Goal: Book appointment/travel/reservation

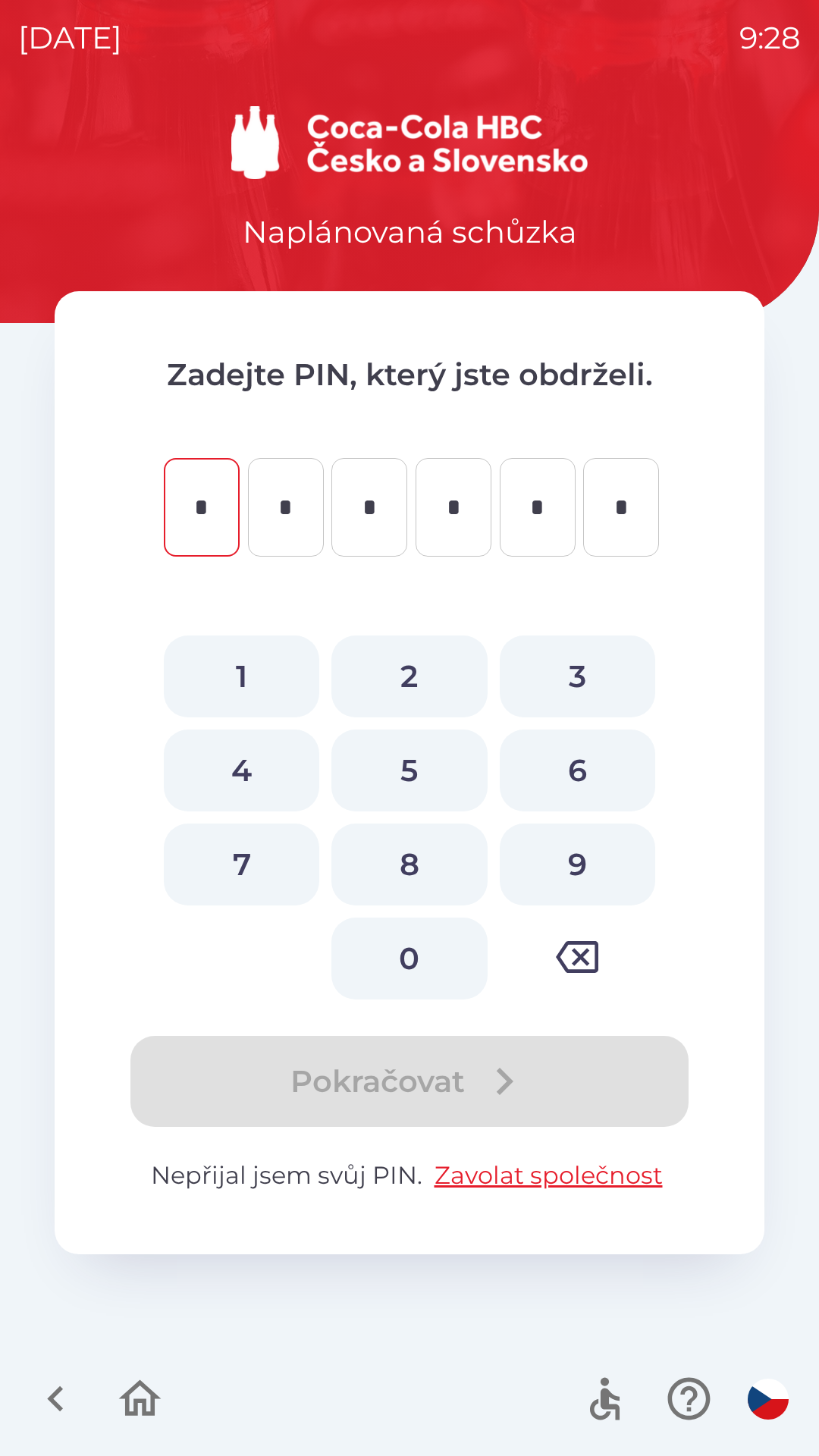
click at [260, 764] on button "4" at bounding box center [241, 771] width 156 height 82
type input "*"
click at [385, 963] on button "0" at bounding box center [410, 959] width 156 height 82
type input "*"
click at [568, 682] on button "3" at bounding box center [578, 676] width 156 height 82
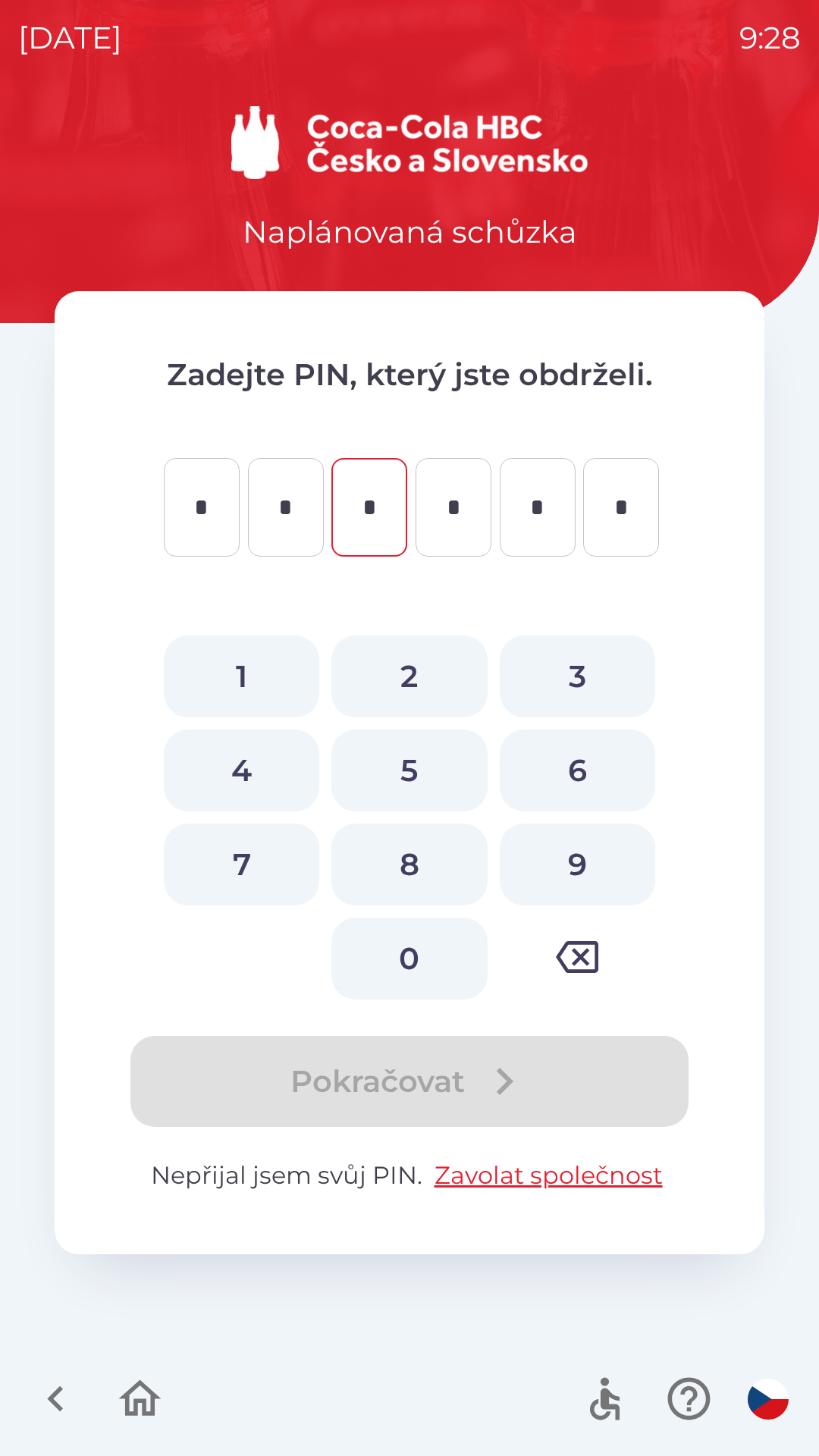
type input "*"
click at [274, 774] on button "4" at bounding box center [241, 771] width 156 height 82
type input "*"
click at [404, 855] on button "8" at bounding box center [410, 864] width 156 height 82
type input "*"
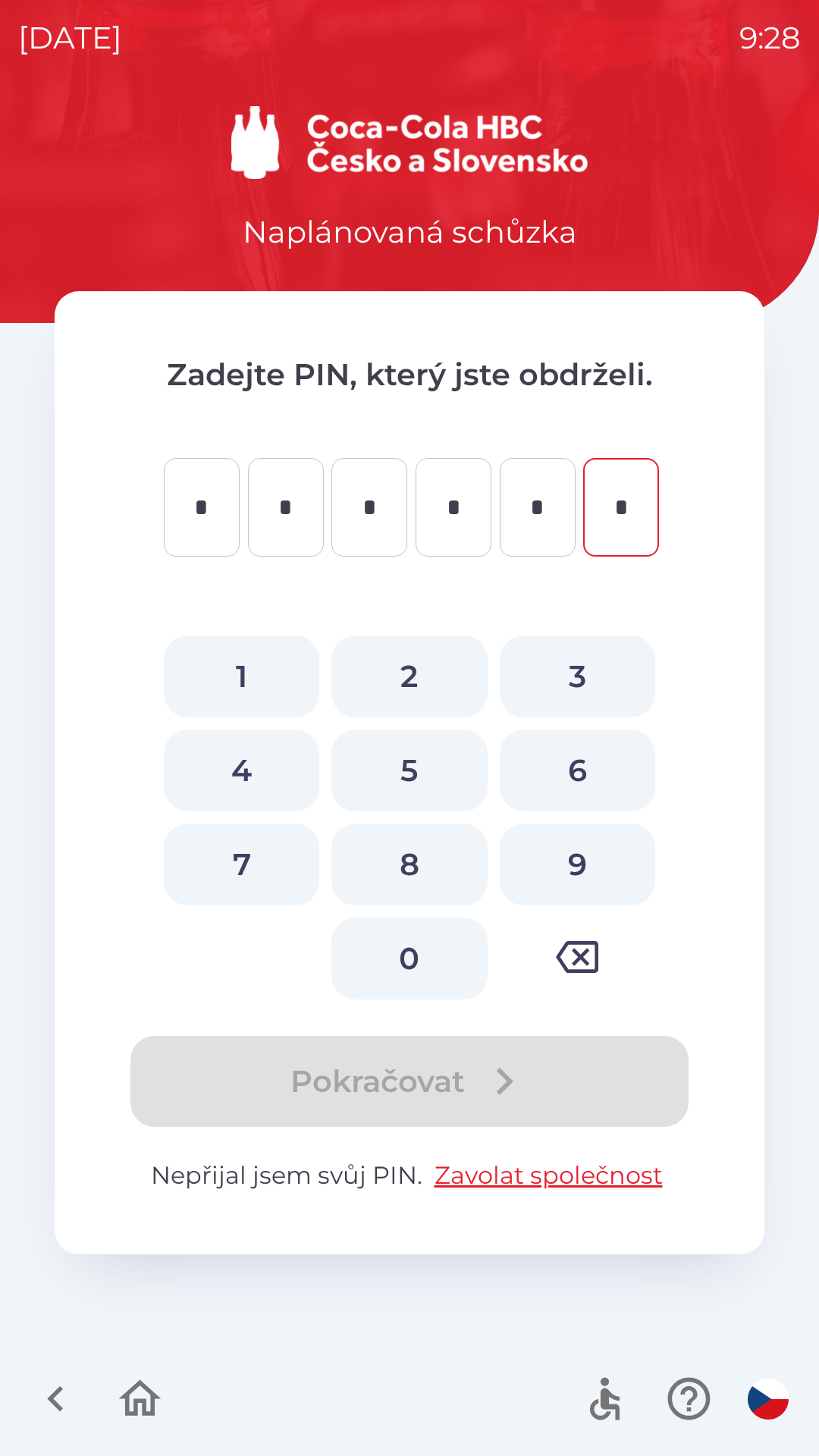
click at [555, 868] on button "9" at bounding box center [578, 864] width 156 height 82
type input "*"
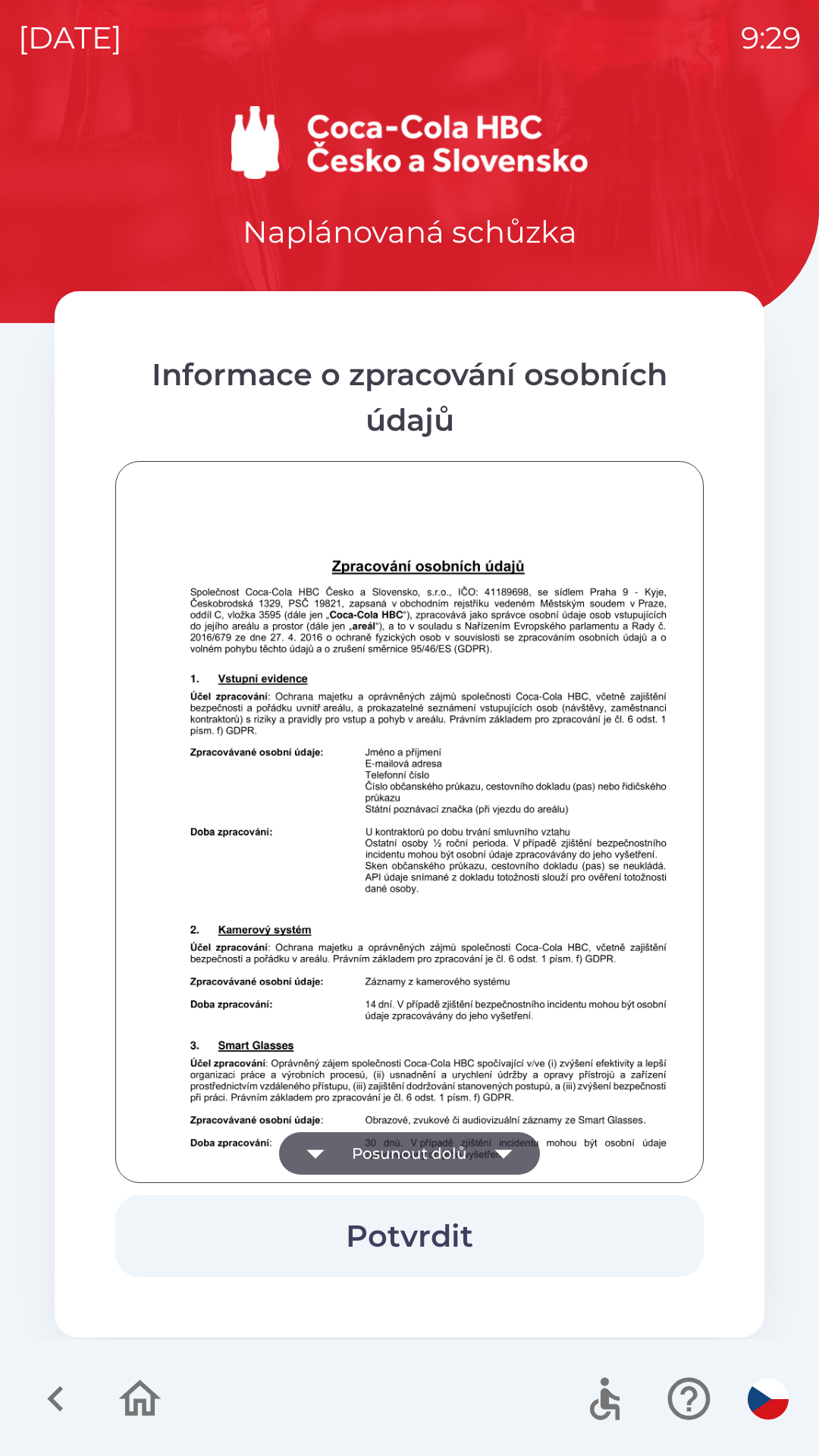
click at [488, 1142] on icon "button" at bounding box center [504, 1154] width 43 height 43
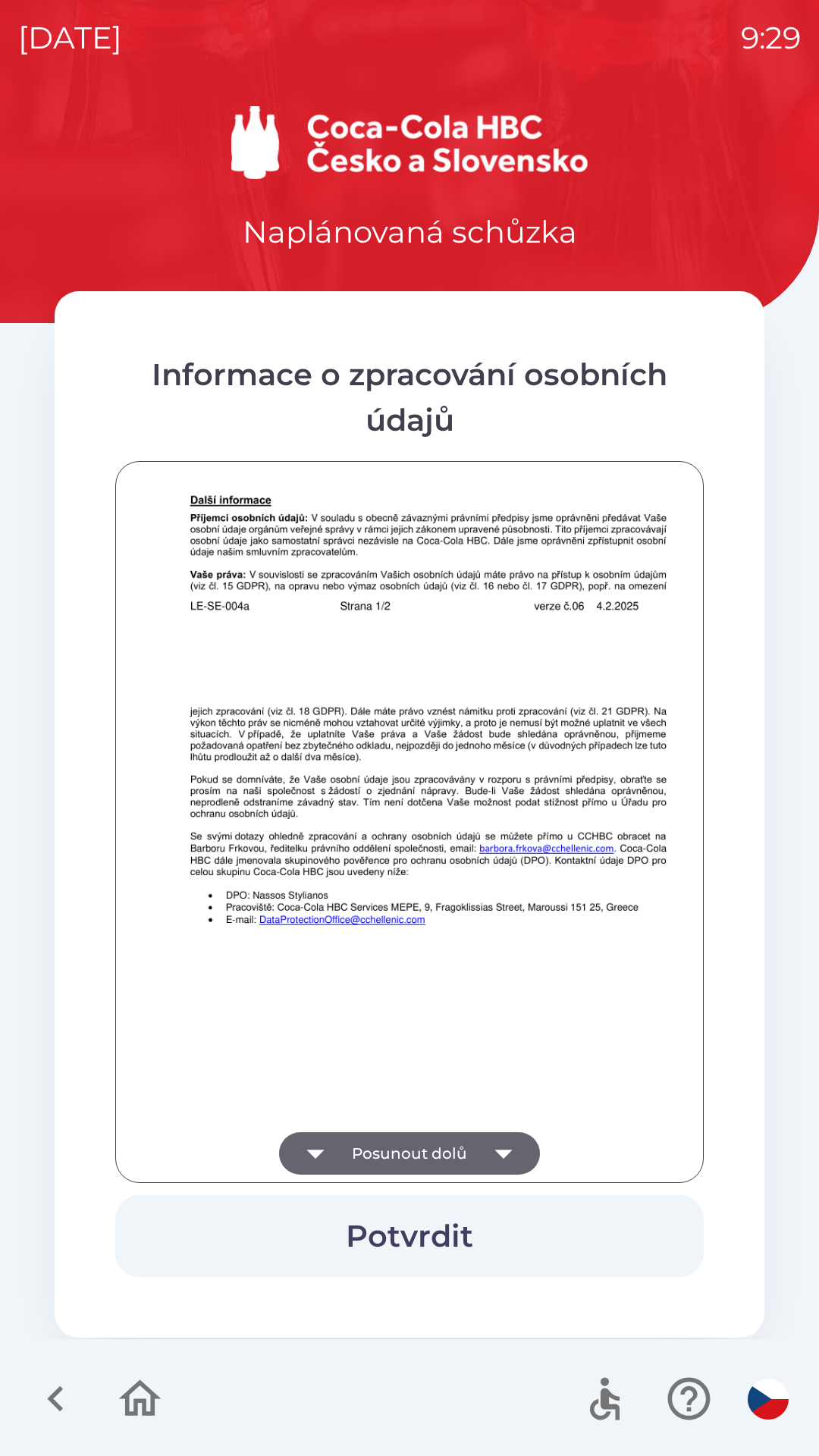
click at [443, 1226] on button "Potvrdit" at bounding box center [409, 1236] width 588 height 82
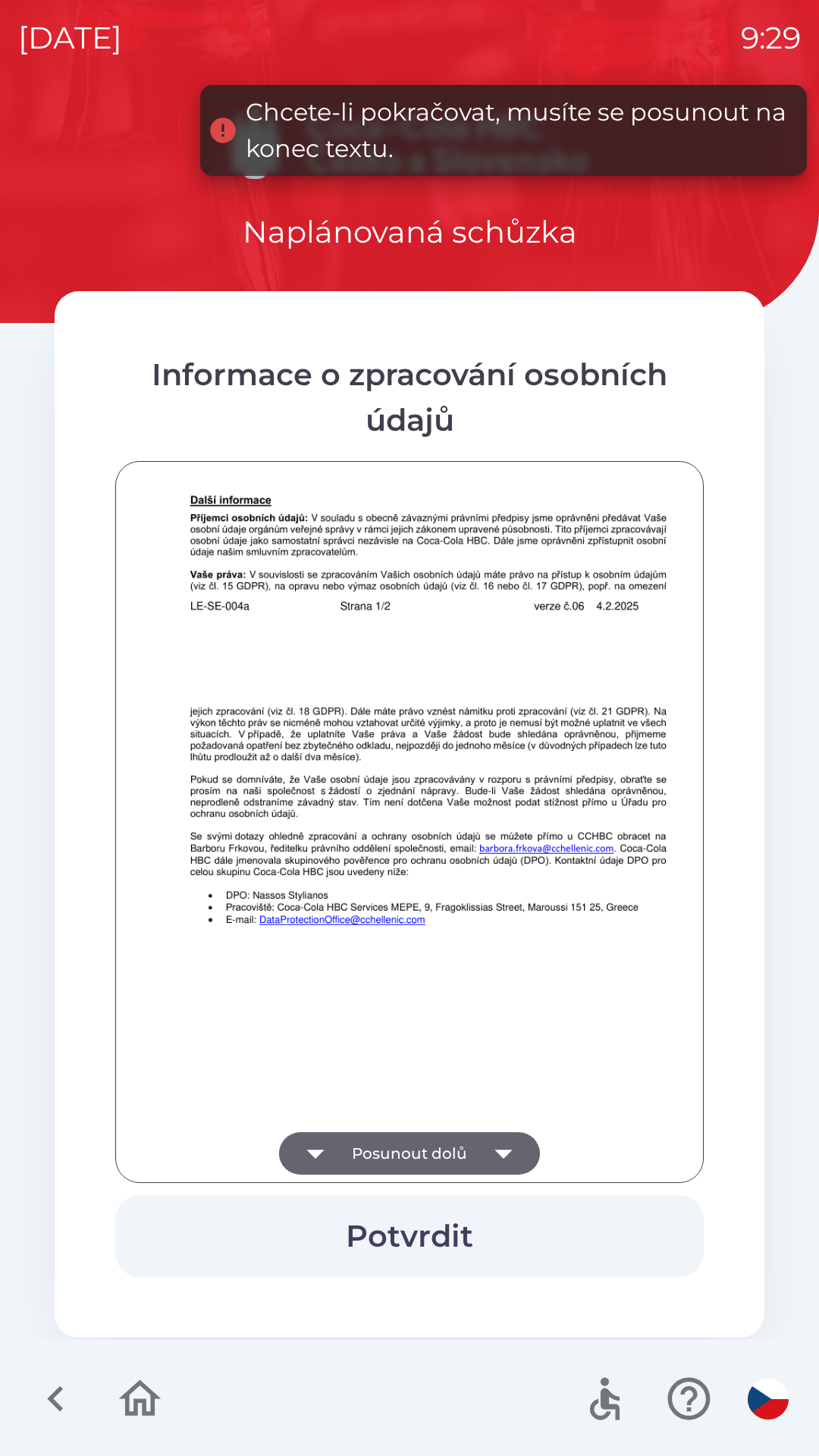
click at [478, 1142] on button "Posunout dolů" at bounding box center [410, 1154] width 261 height 43
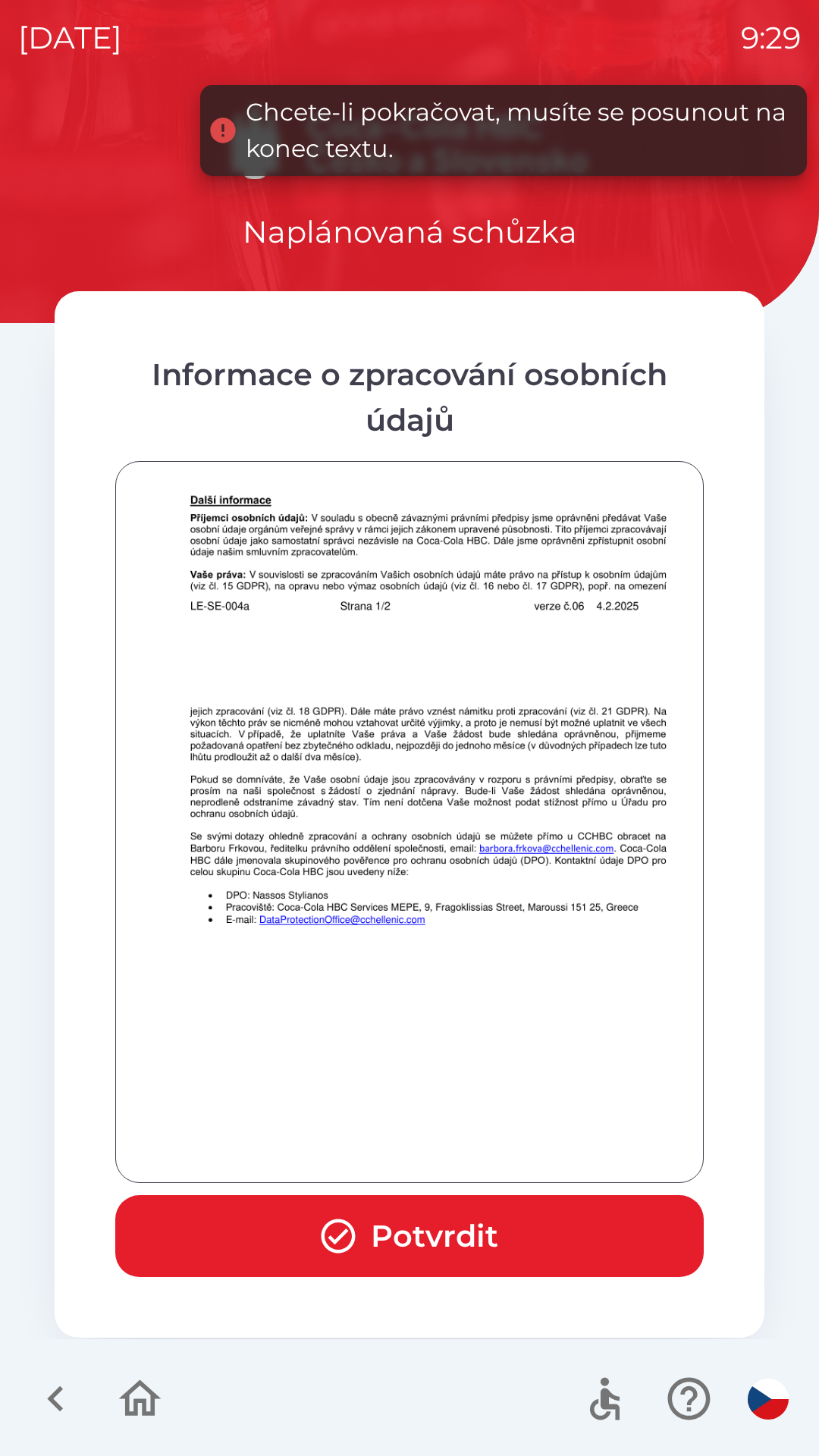
scroll to position [1065, 0]
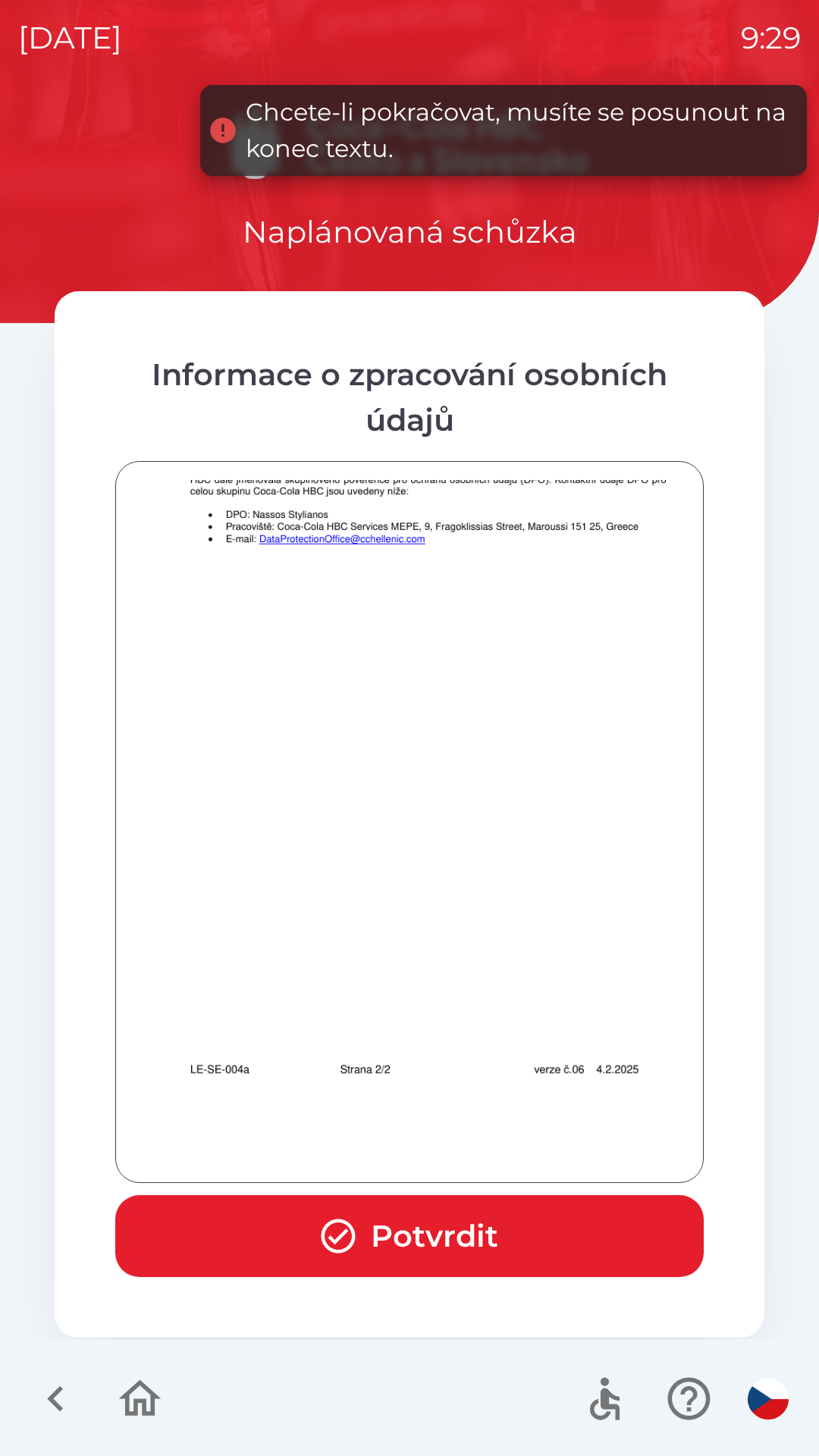
click at [455, 1225] on button "Potvrdit" at bounding box center [409, 1236] width 588 height 82
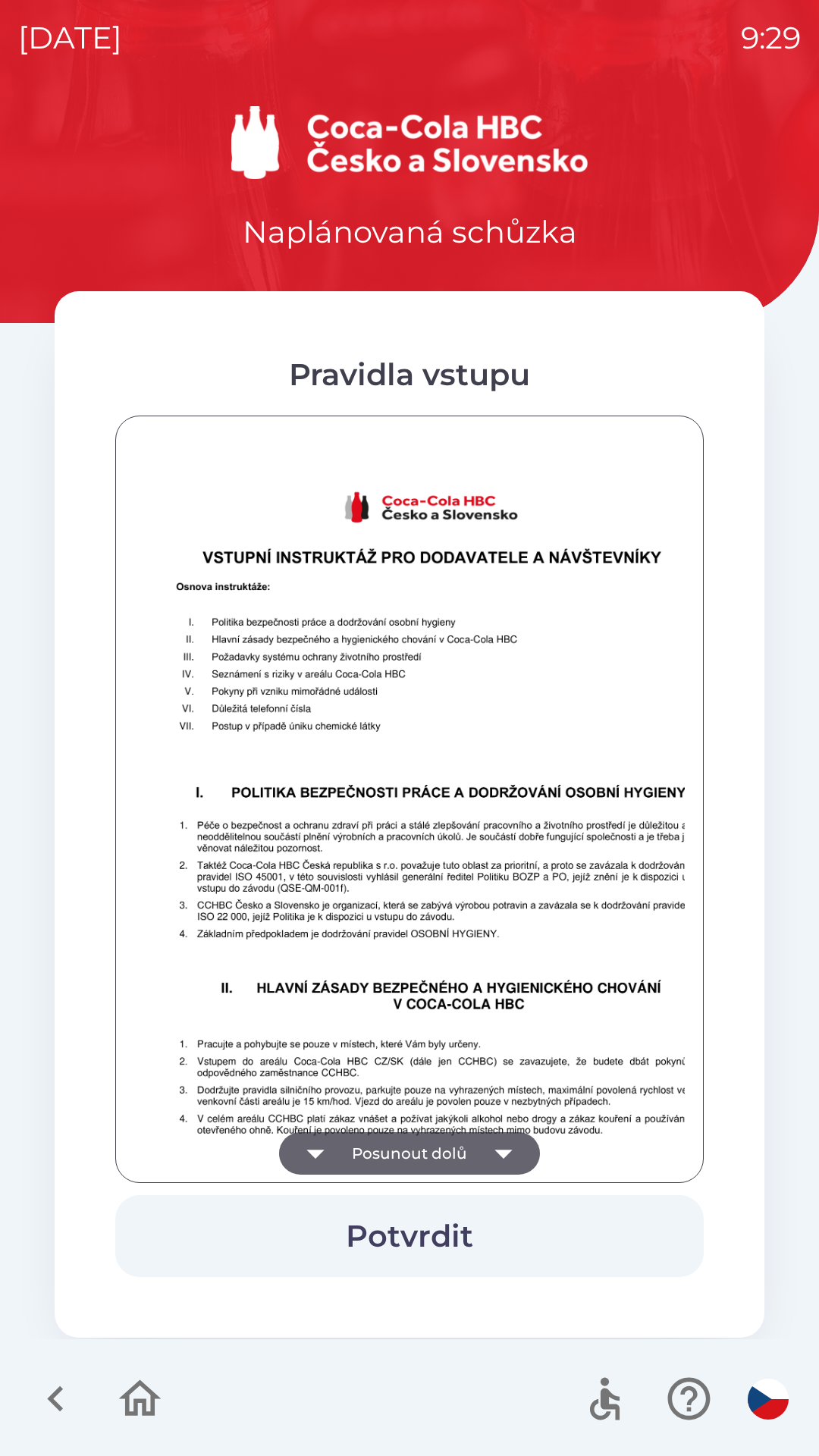
click at [379, 1149] on button "Posunout dolů" at bounding box center [410, 1154] width 261 height 43
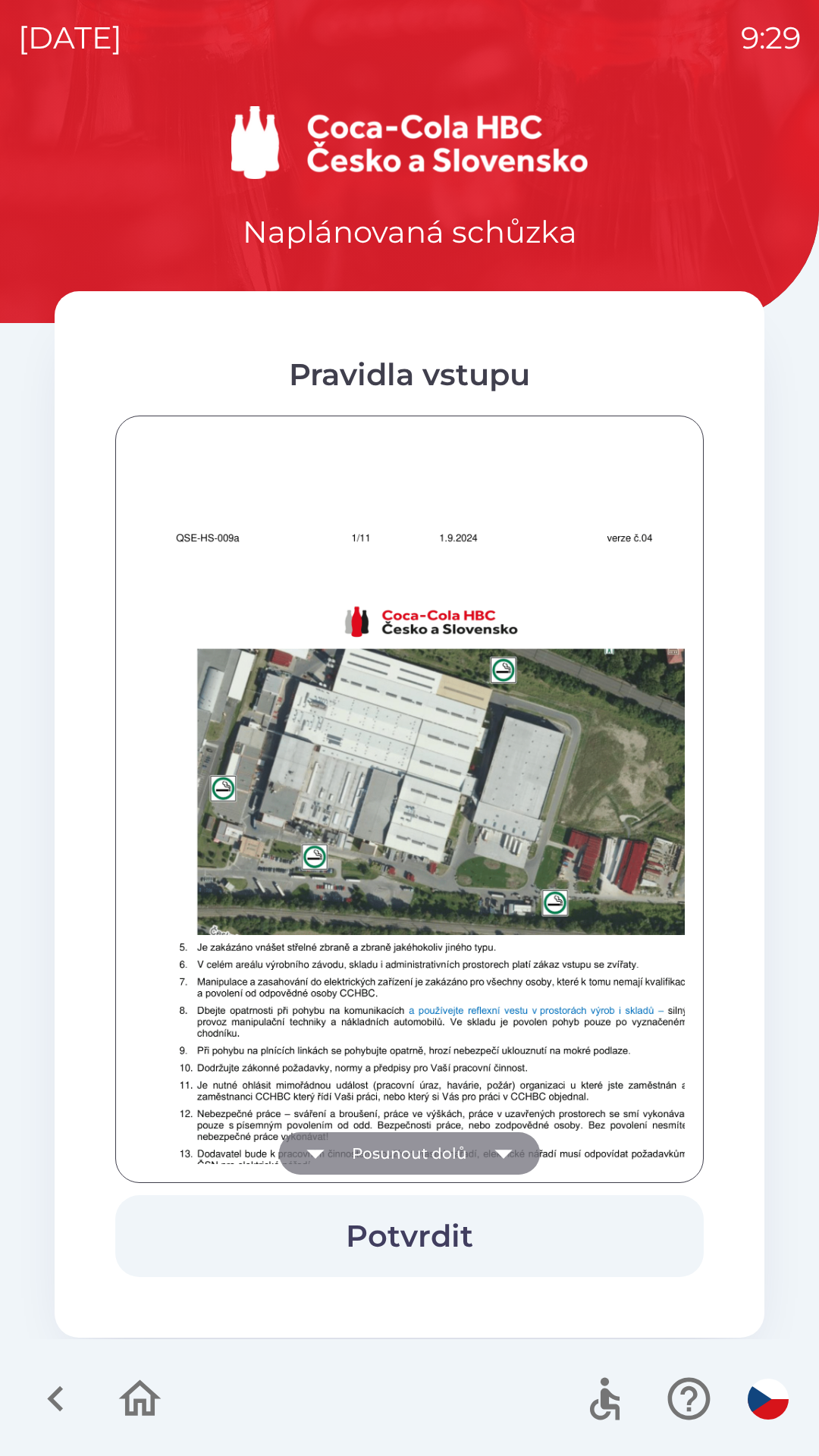
click at [380, 1143] on button "Posunout dolů" at bounding box center [410, 1154] width 261 height 43
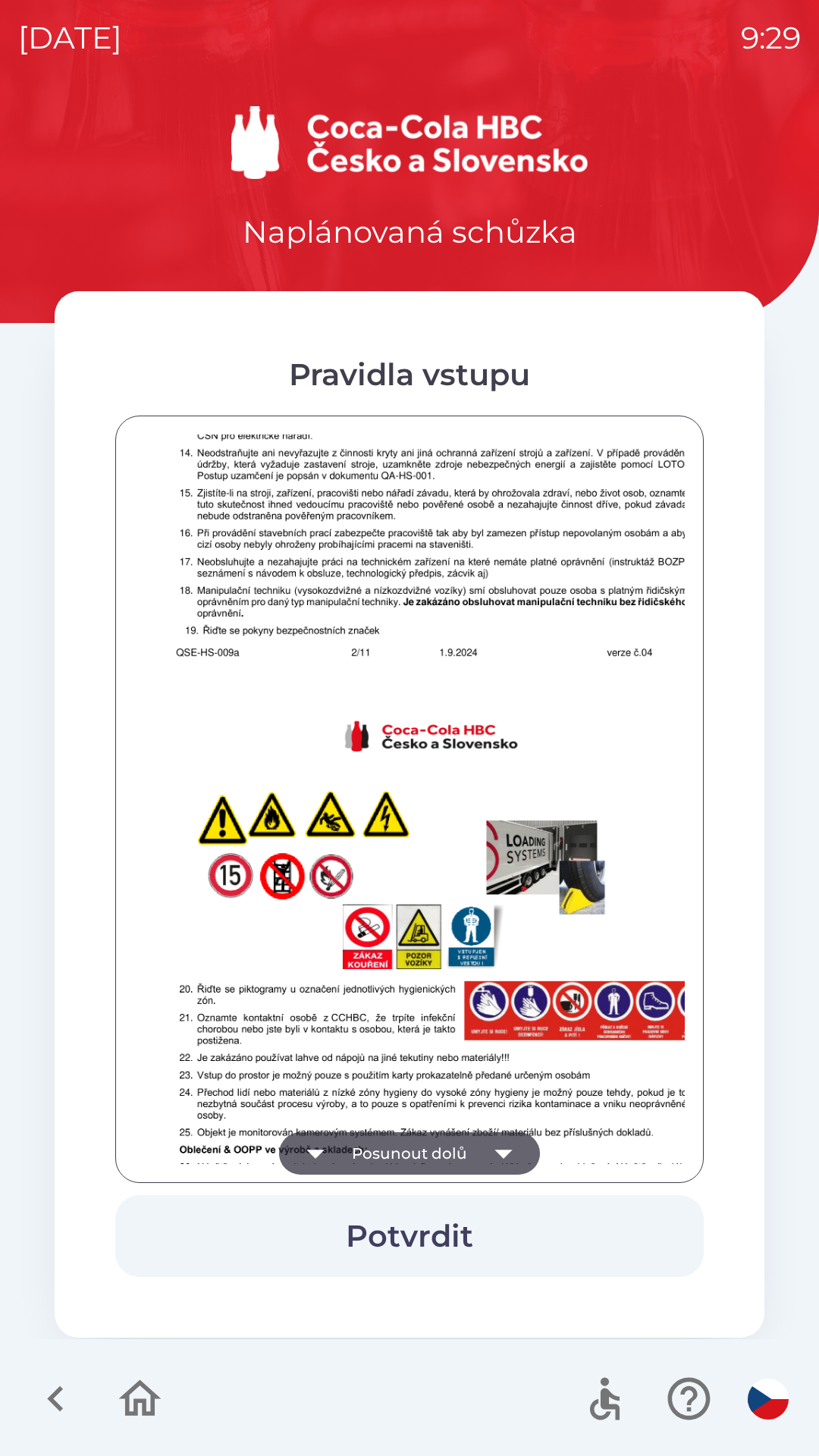
click at [383, 1145] on button "Posunout dolů" at bounding box center [410, 1154] width 261 height 43
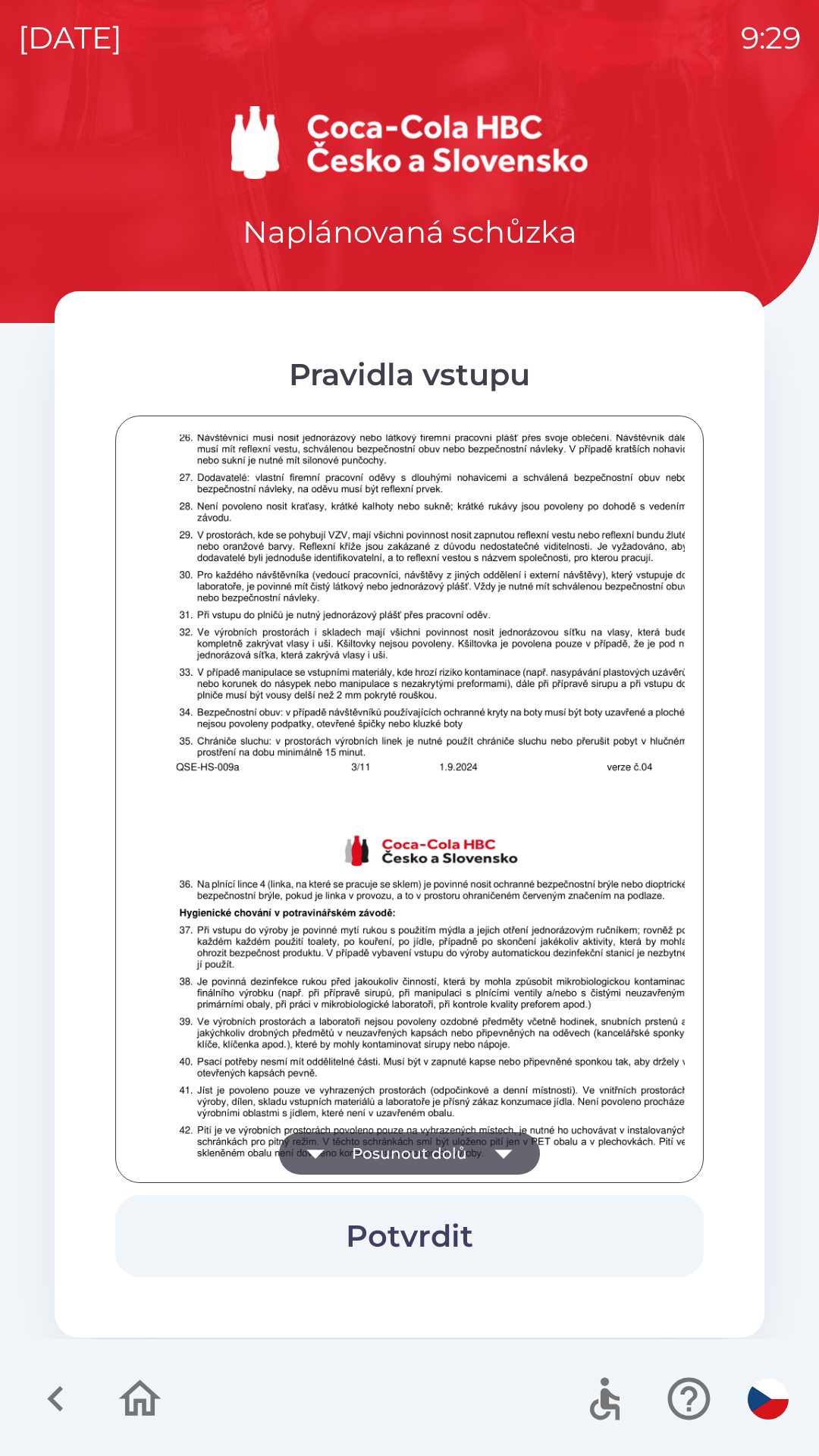
click at [383, 1144] on button "Posunout dolů" at bounding box center [410, 1154] width 261 height 43
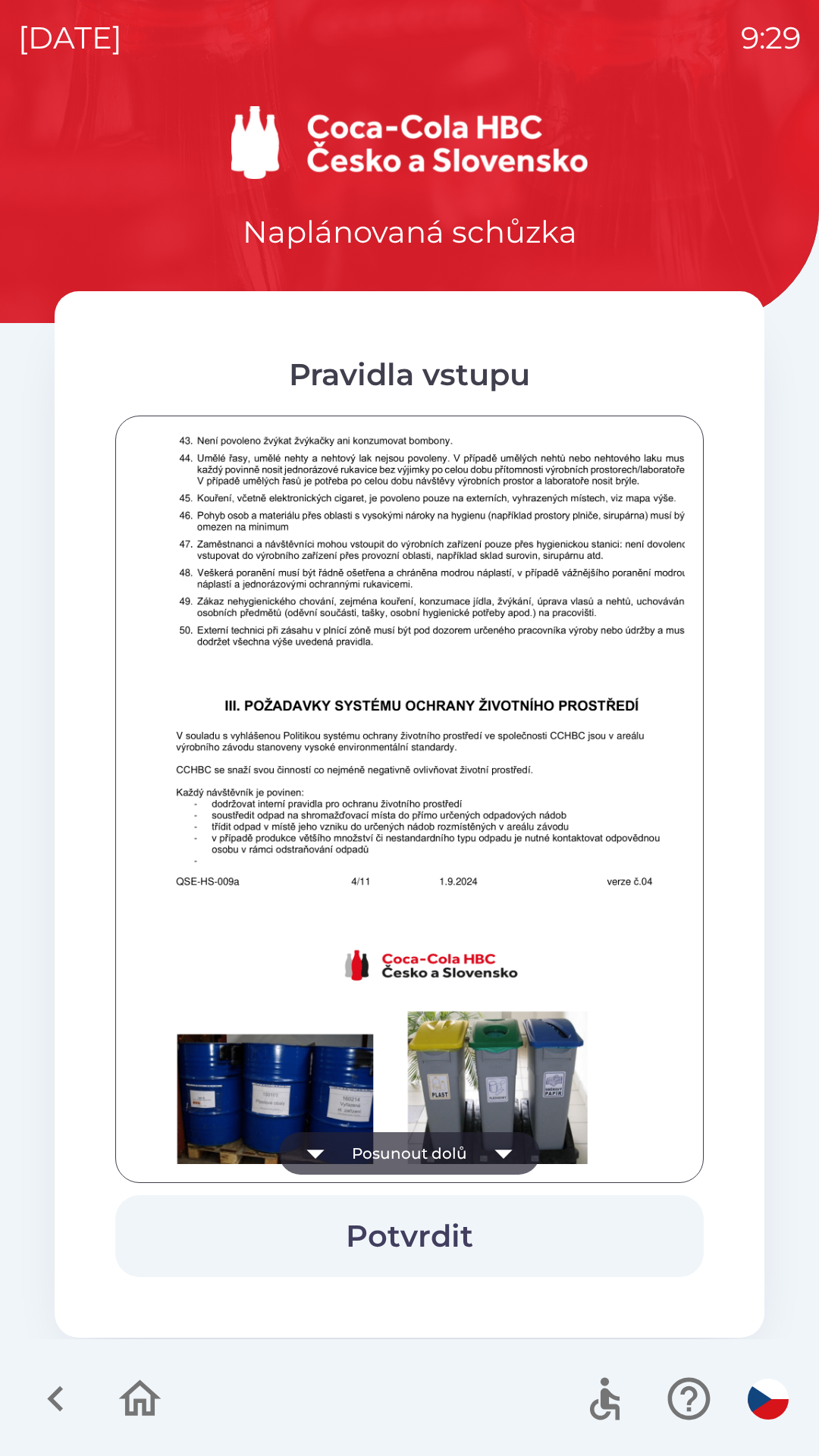
click at [383, 1149] on button "Posunout dolů" at bounding box center [410, 1154] width 261 height 43
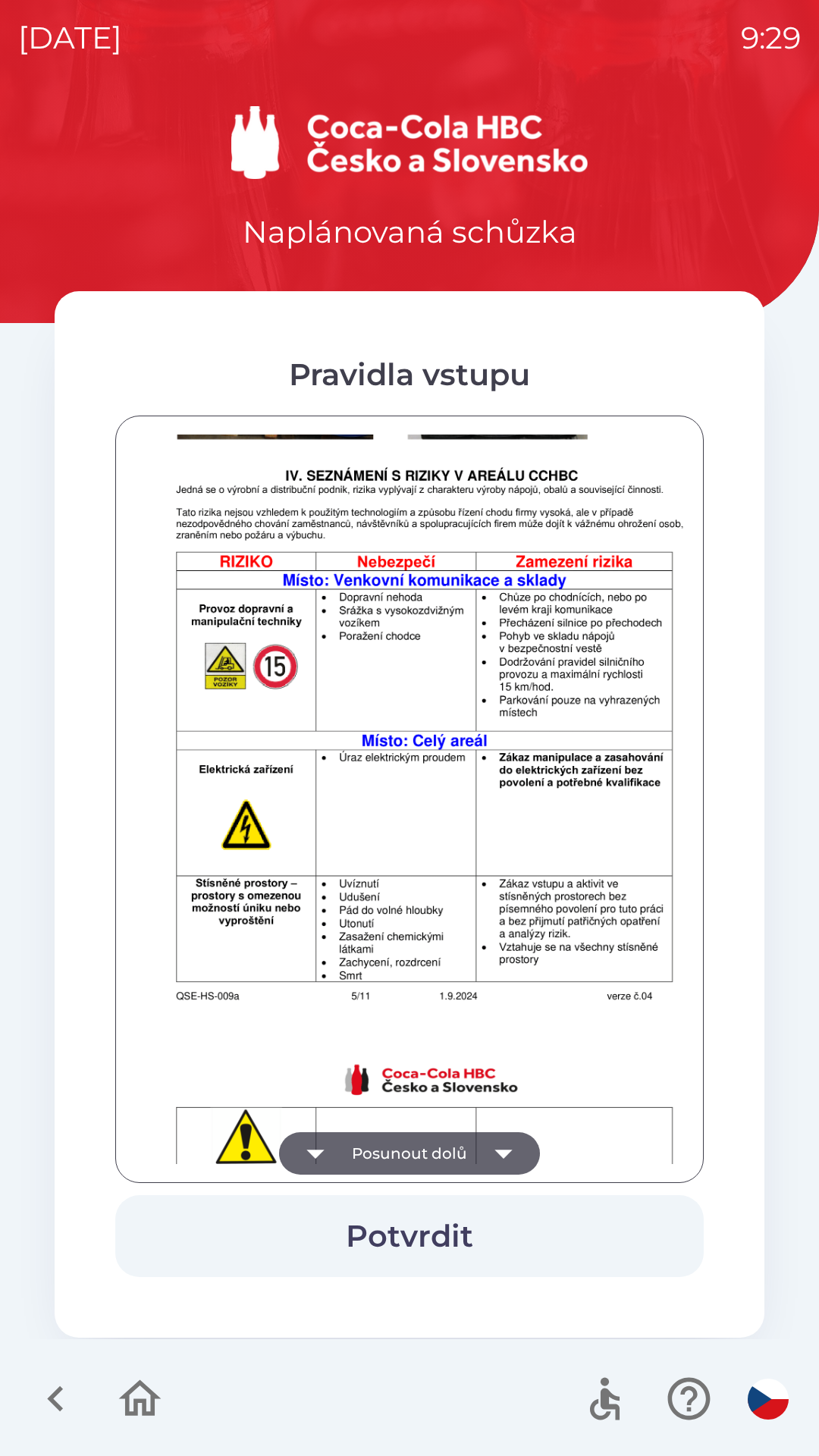
click at [382, 1149] on button "Posunout dolů" at bounding box center [410, 1154] width 261 height 43
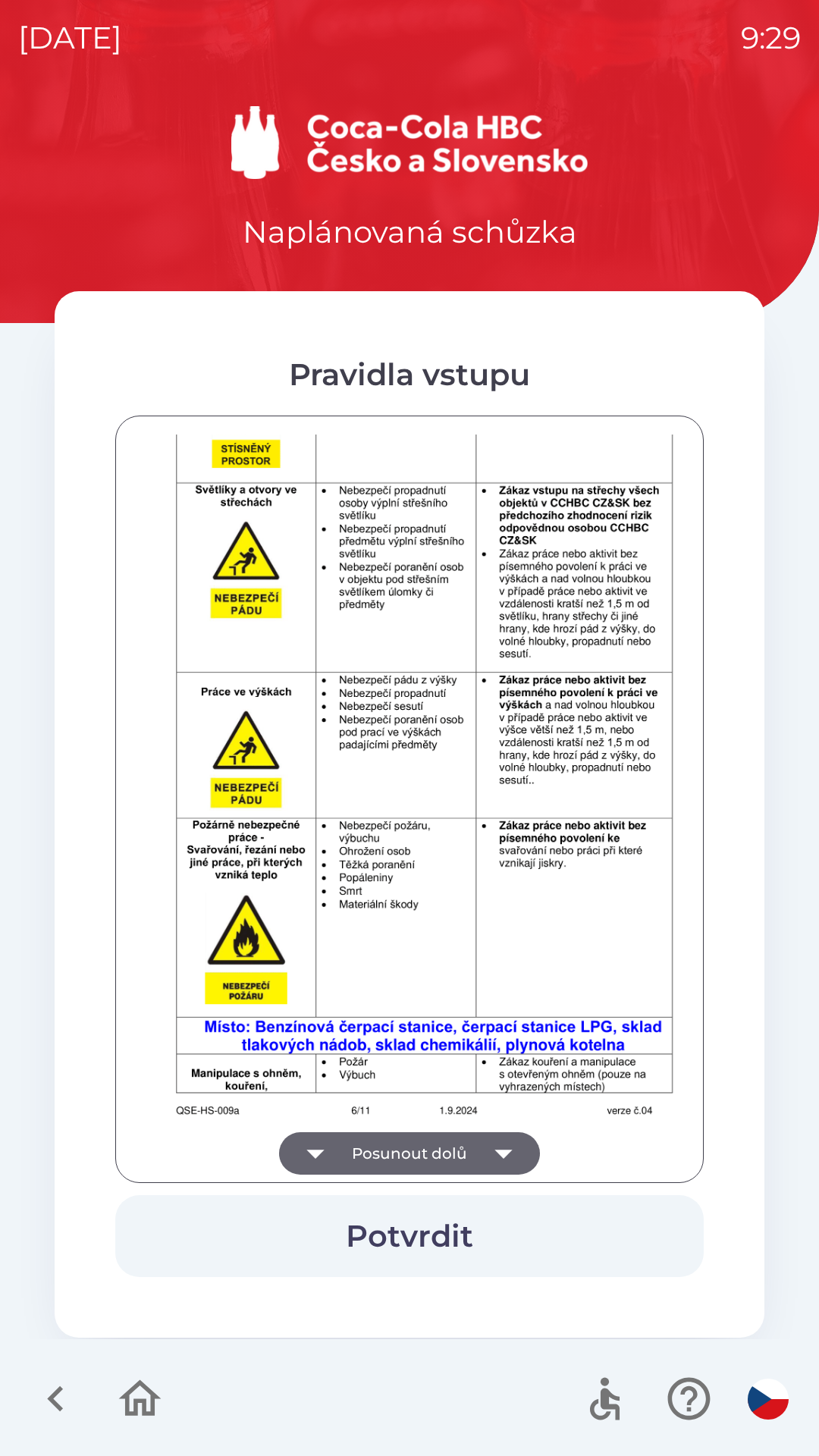
click at [383, 1146] on button "Posunout dolů" at bounding box center [410, 1154] width 261 height 43
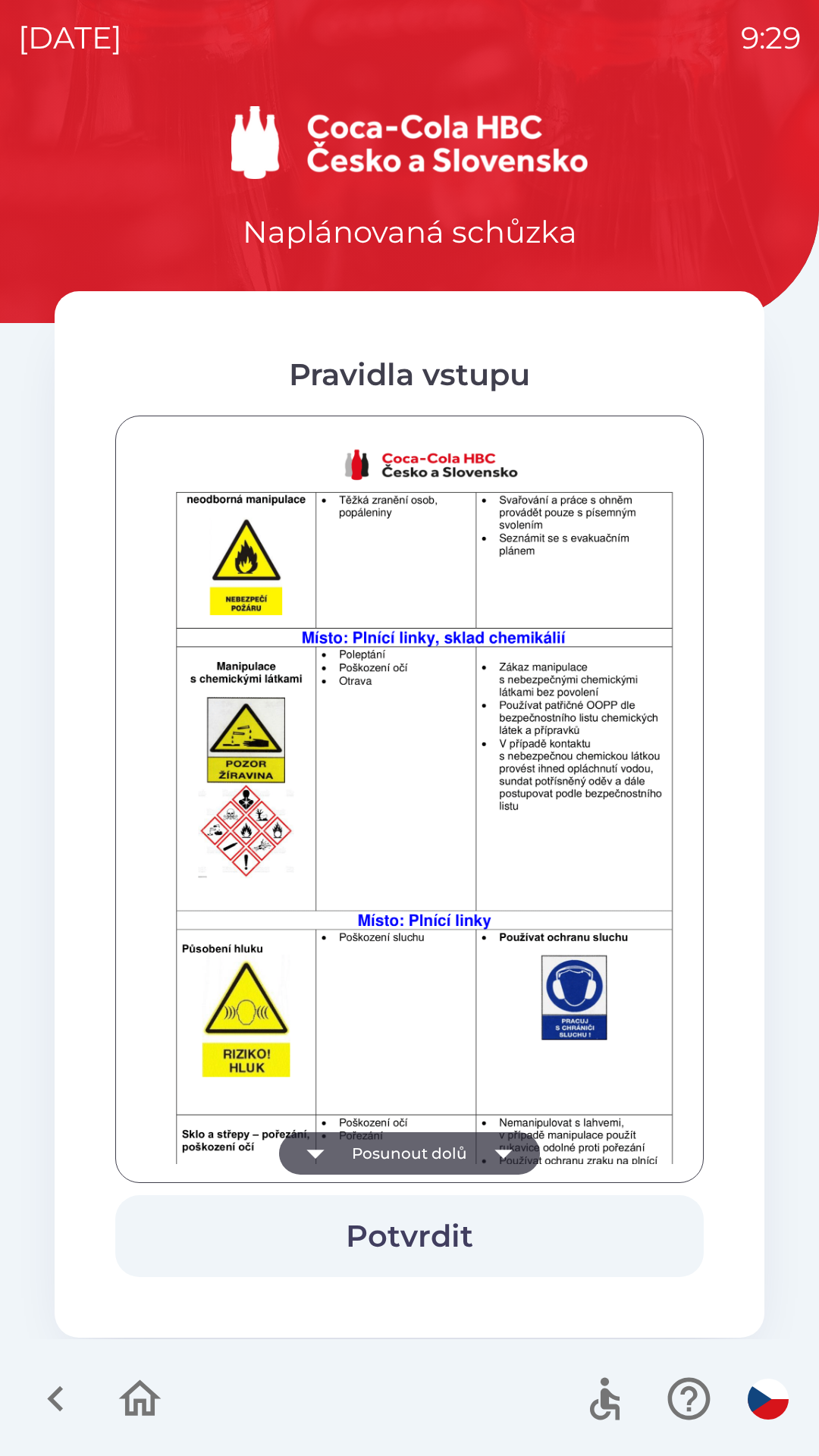
click at [382, 1147] on button "Posunout dolů" at bounding box center [410, 1154] width 261 height 43
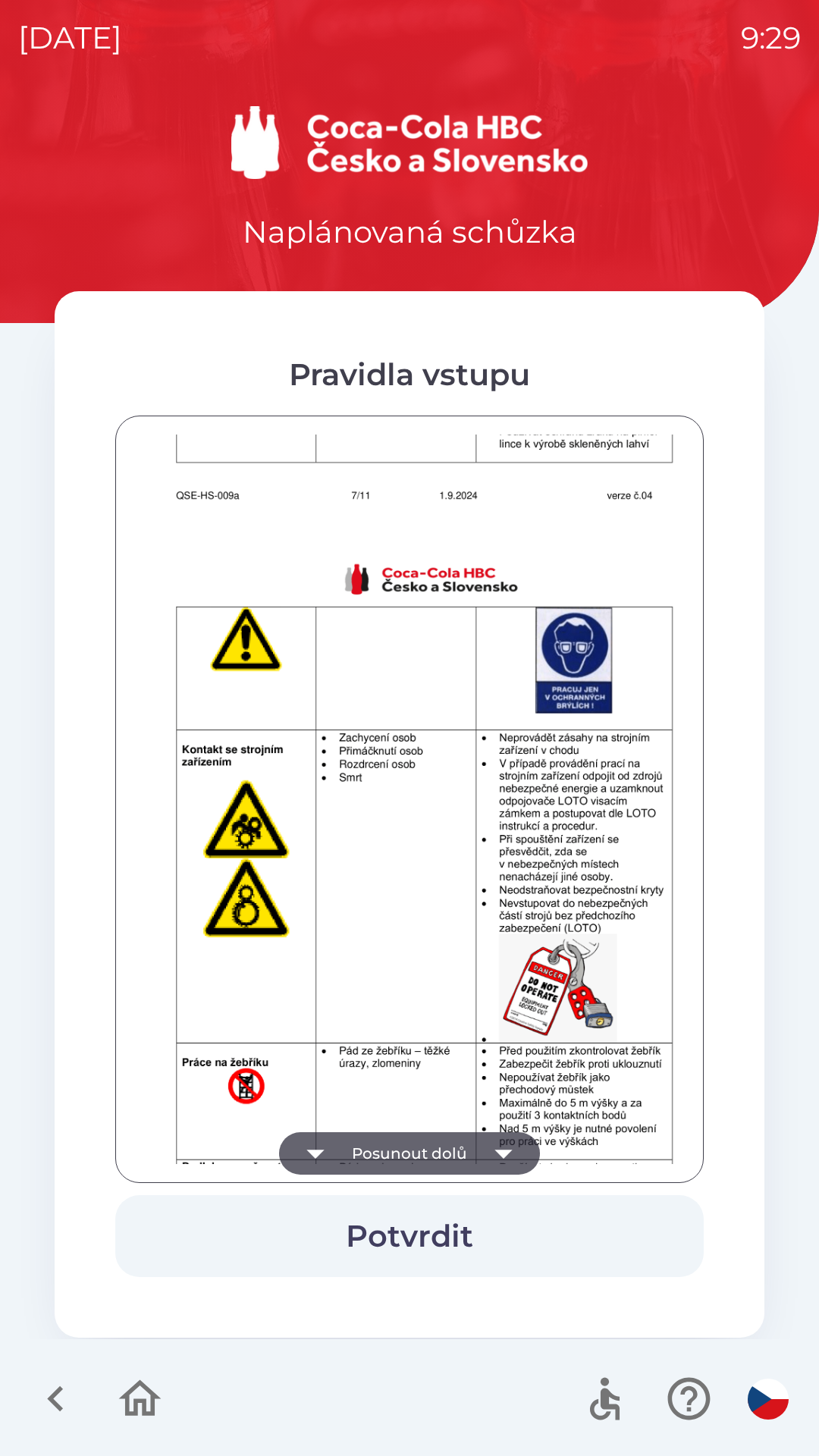
click at [384, 1147] on button "Posunout dolů" at bounding box center [410, 1154] width 261 height 43
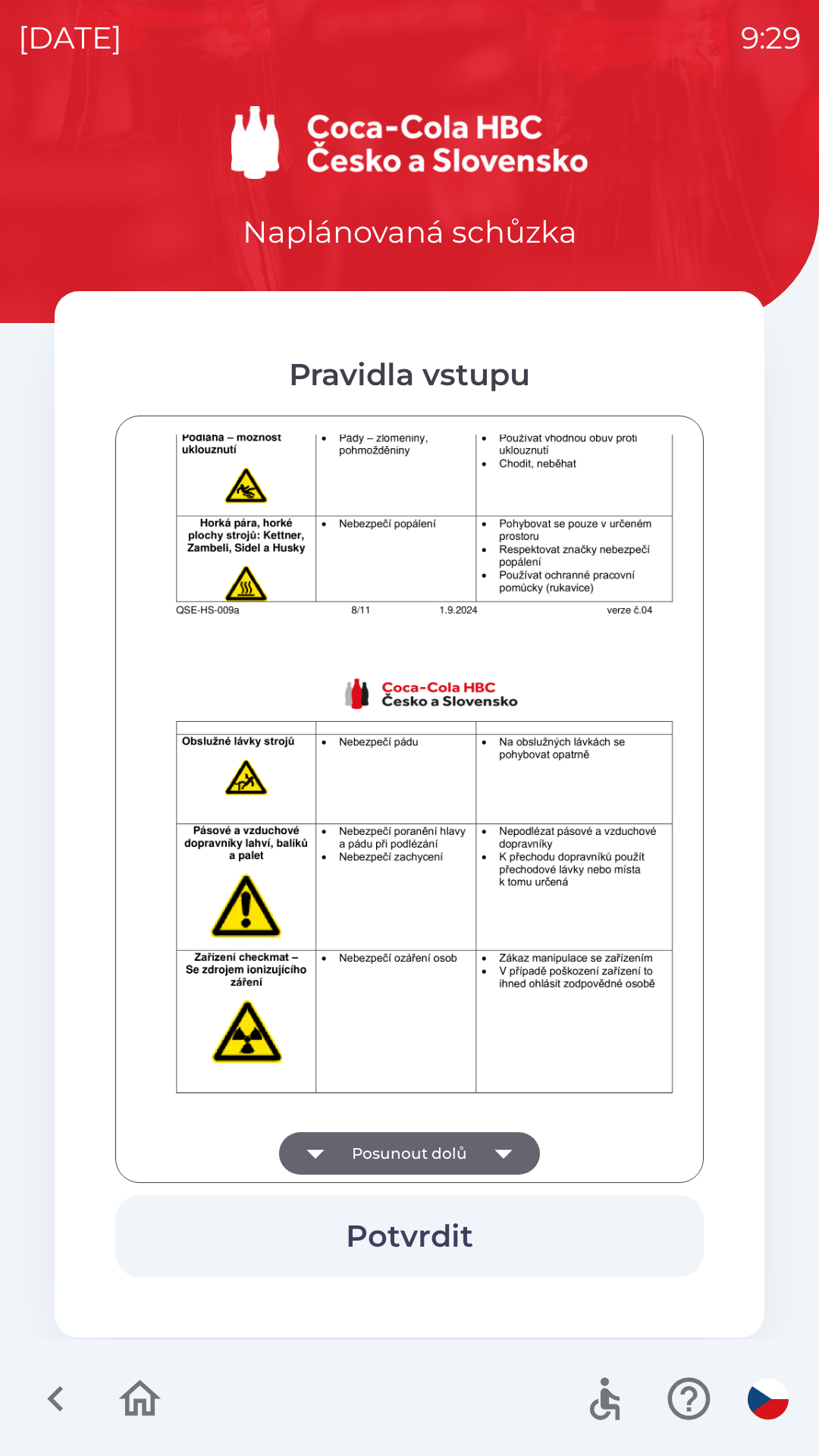
click at [383, 1145] on button "Posunout dolů" at bounding box center [410, 1154] width 261 height 43
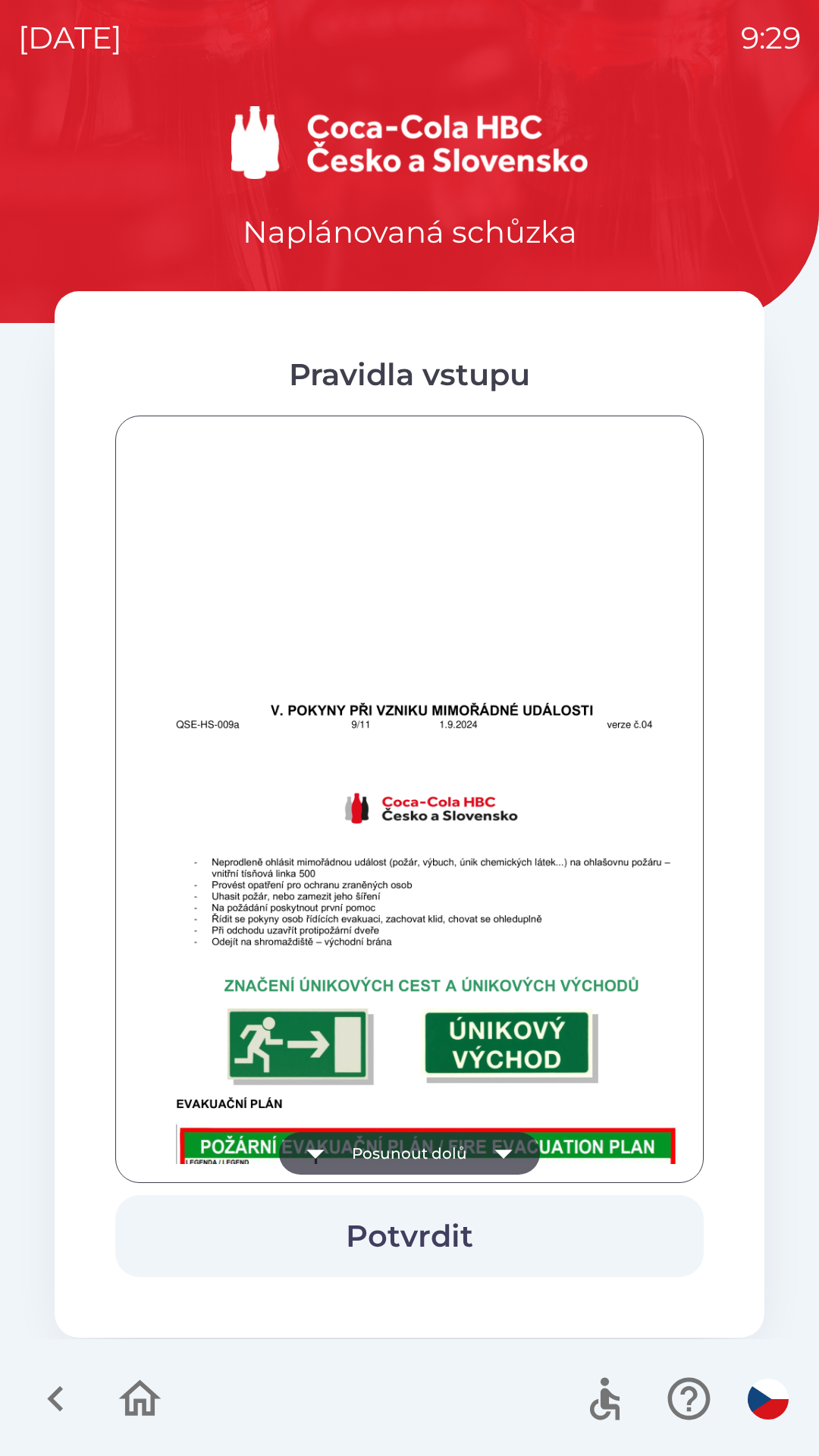
click at [383, 1144] on button "Posunout dolů" at bounding box center [410, 1154] width 261 height 43
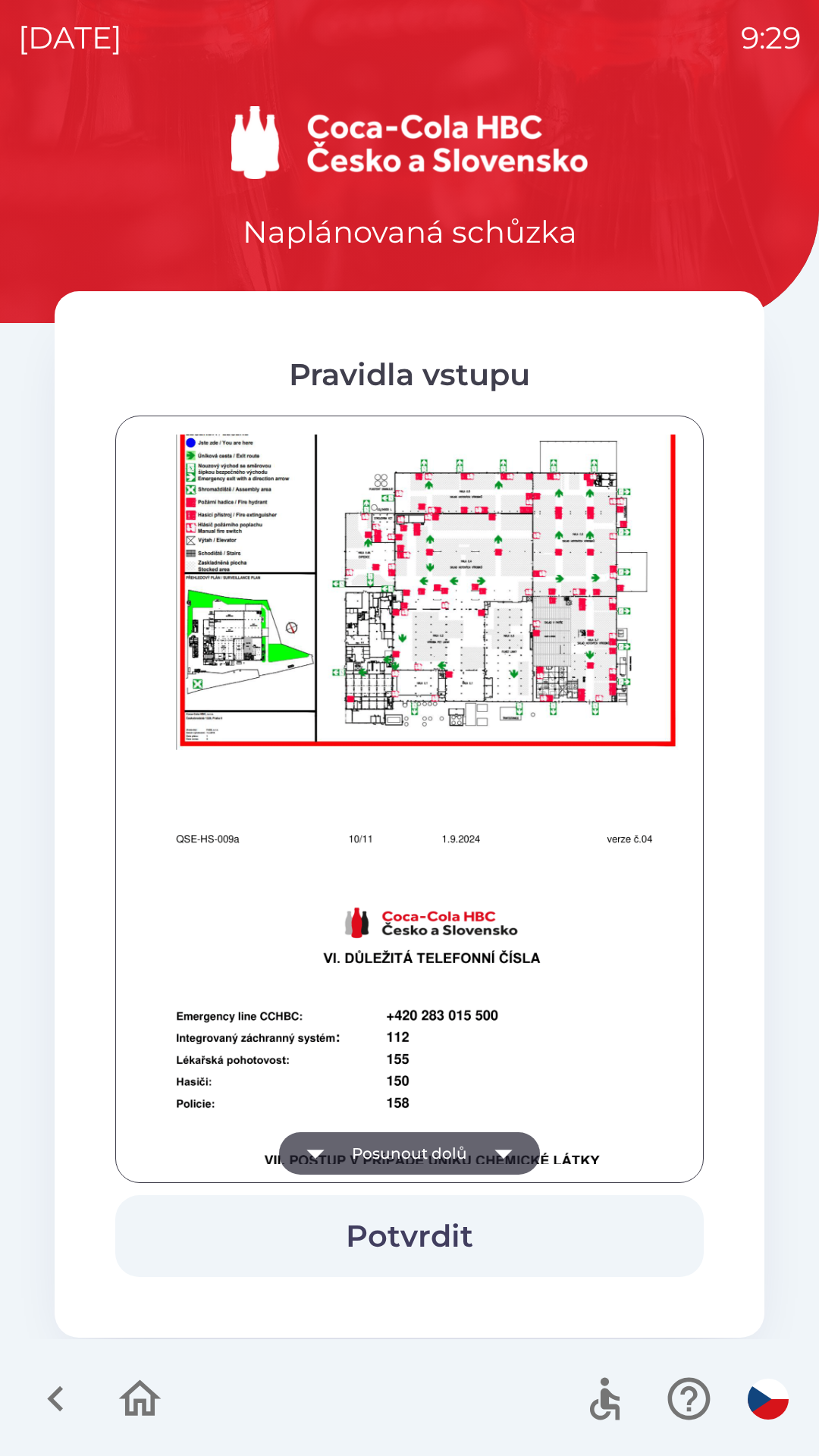
click at [381, 1150] on button "Posunout dolů" at bounding box center [410, 1154] width 261 height 43
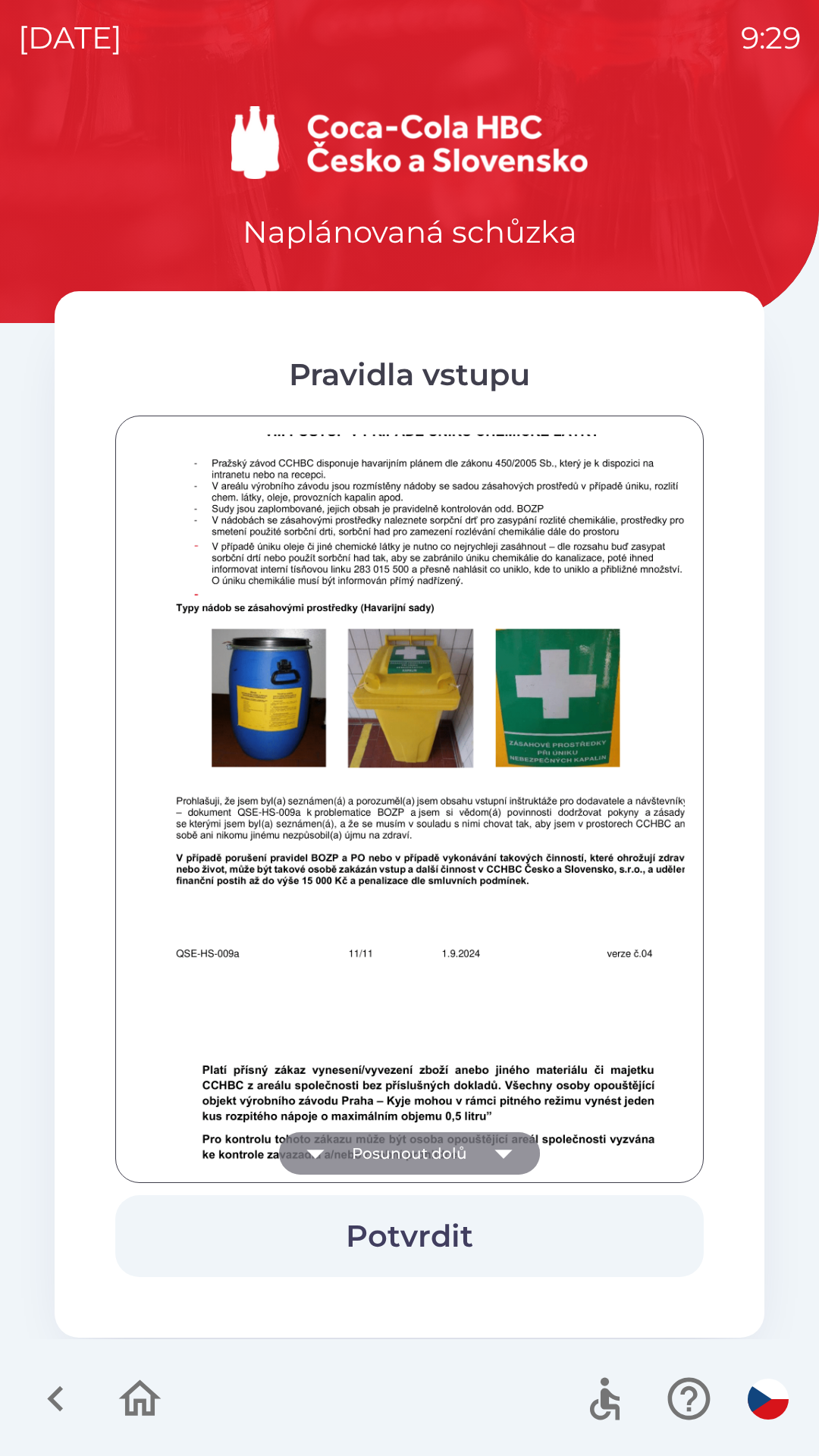
click at [381, 1147] on button "Posunout dolů" at bounding box center [410, 1154] width 261 height 43
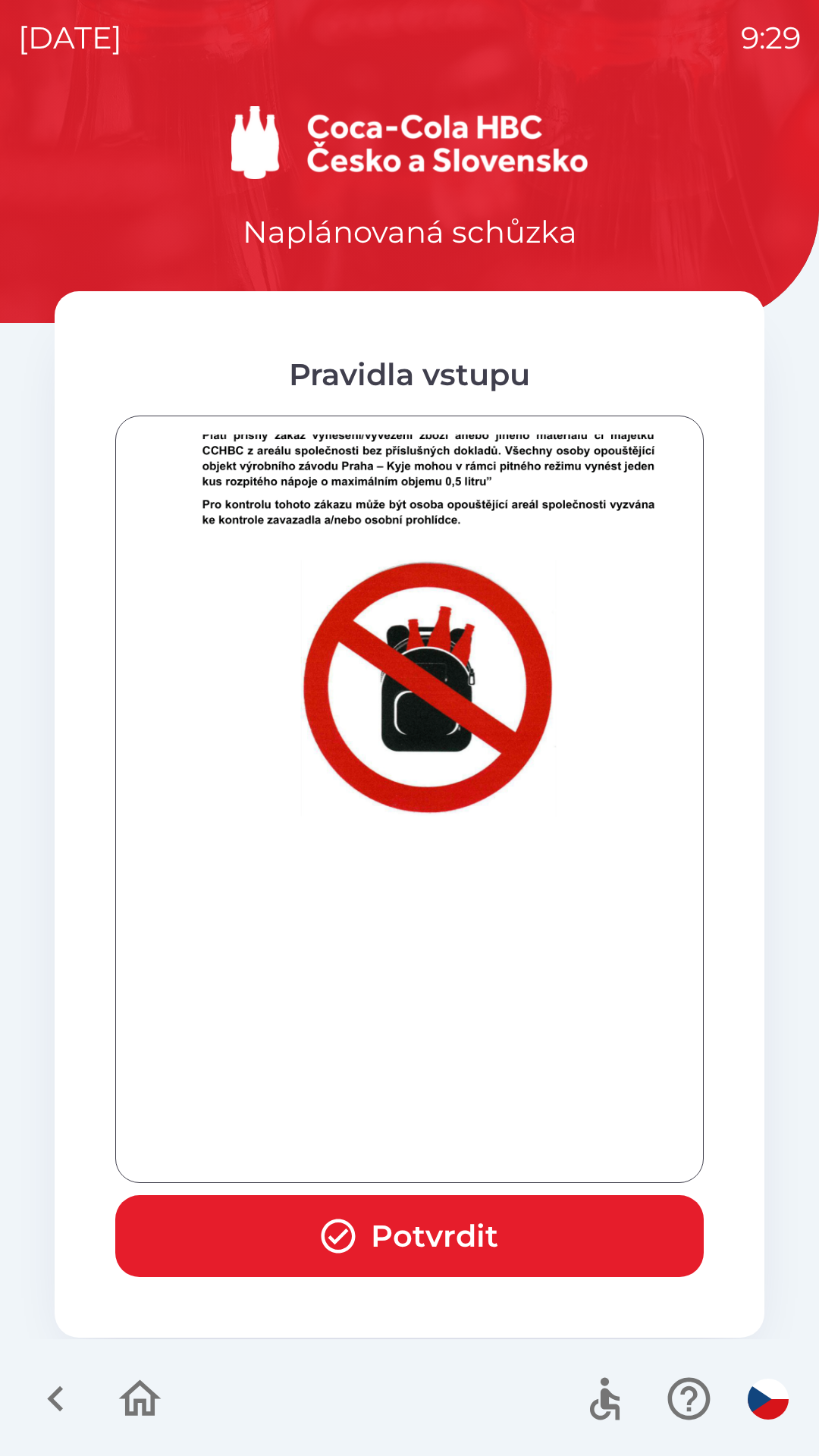
click at [379, 1147] on div at bounding box center [410, 800] width 551 height 730
click at [400, 1226] on button "Potvrdit" at bounding box center [409, 1236] width 588 height 82
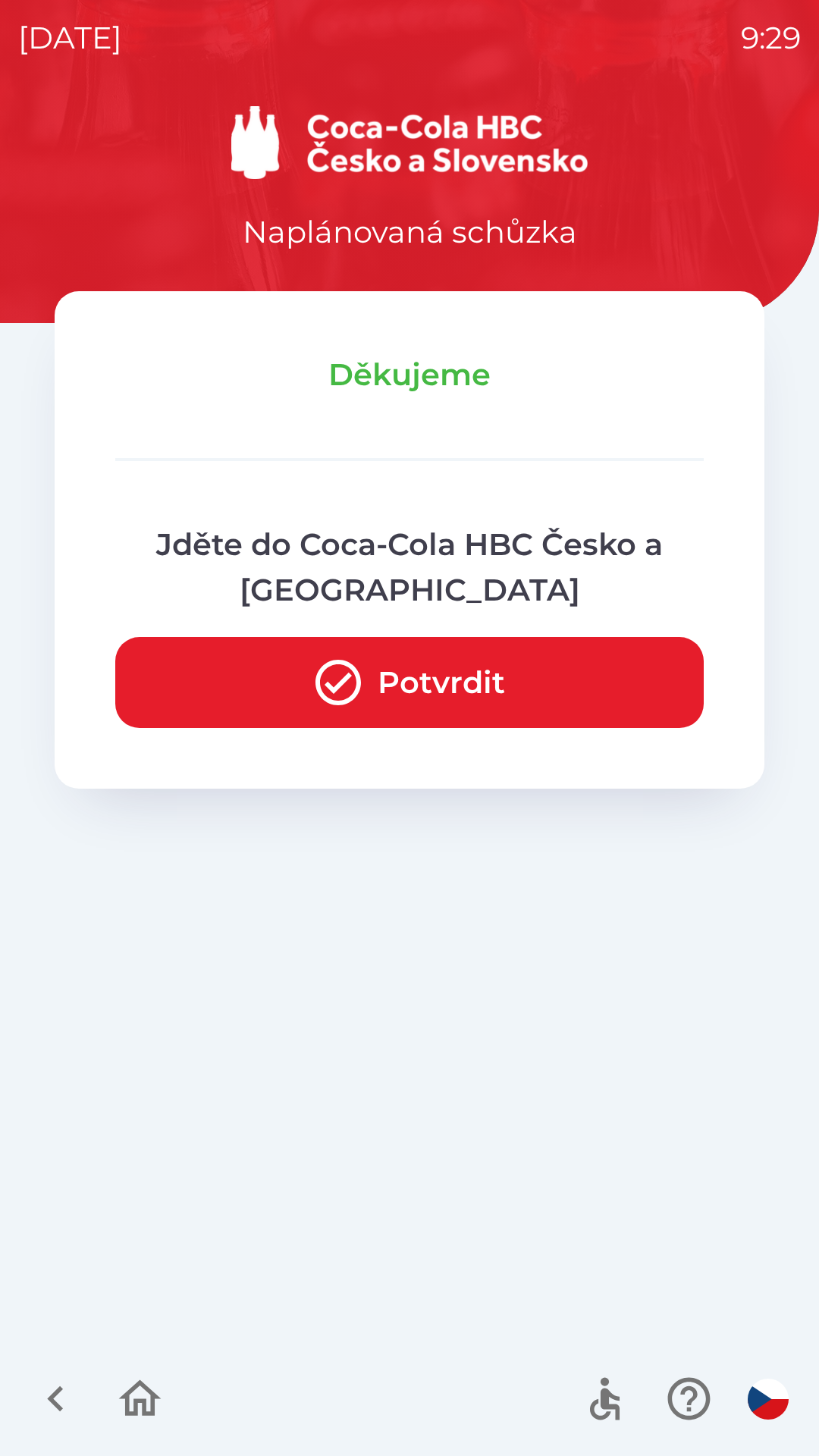
click at [381, 686] on button "Potvrdit" at bounding box center [409, 683] width 588 height 91
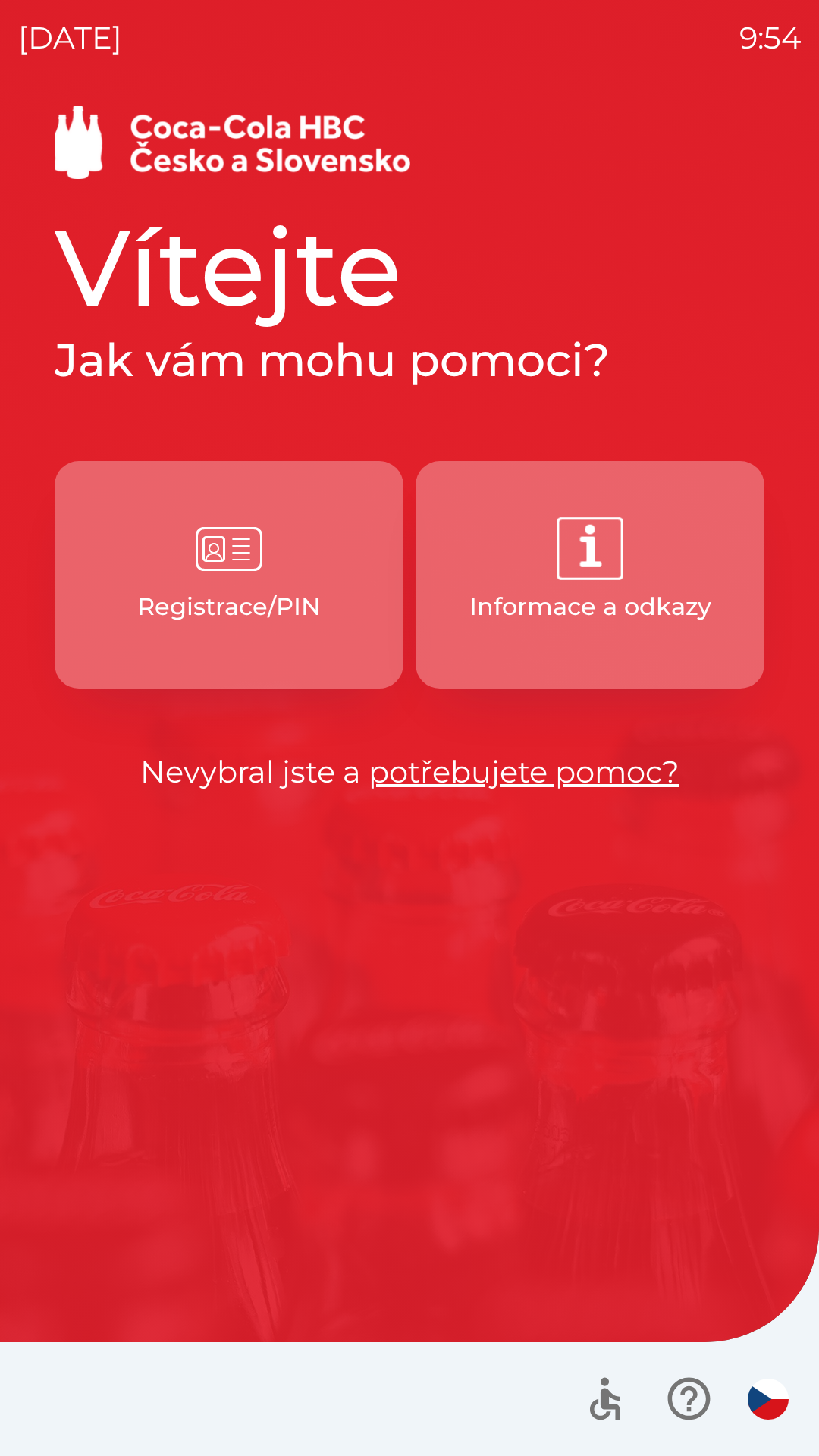
click at [227, 559] on img "button" at bounding box center [229, 549] width 67 height 67
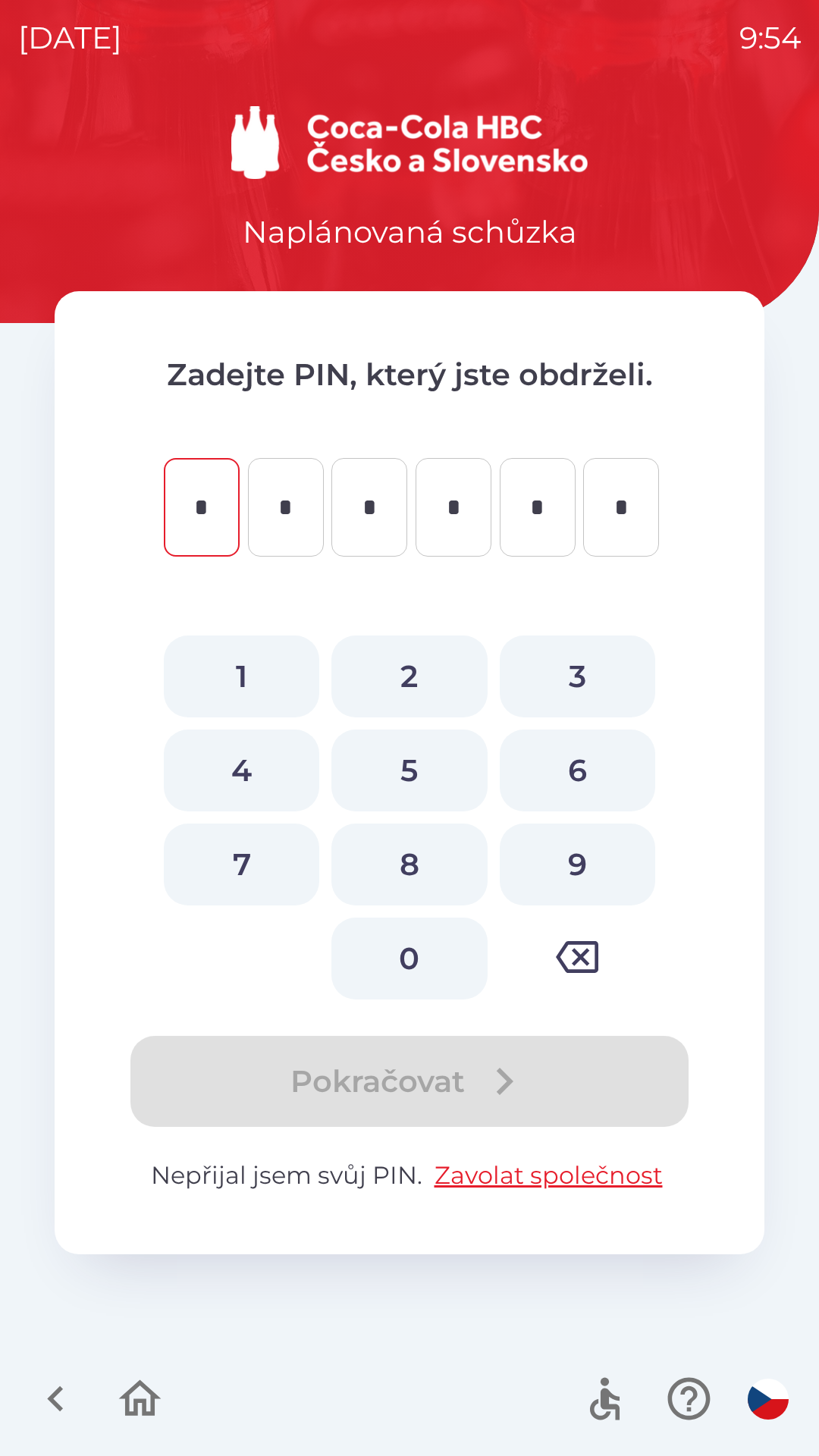
click at [263, 863] on button "7" at bounding box center [241, 864] width 156 height 82
type input "*"
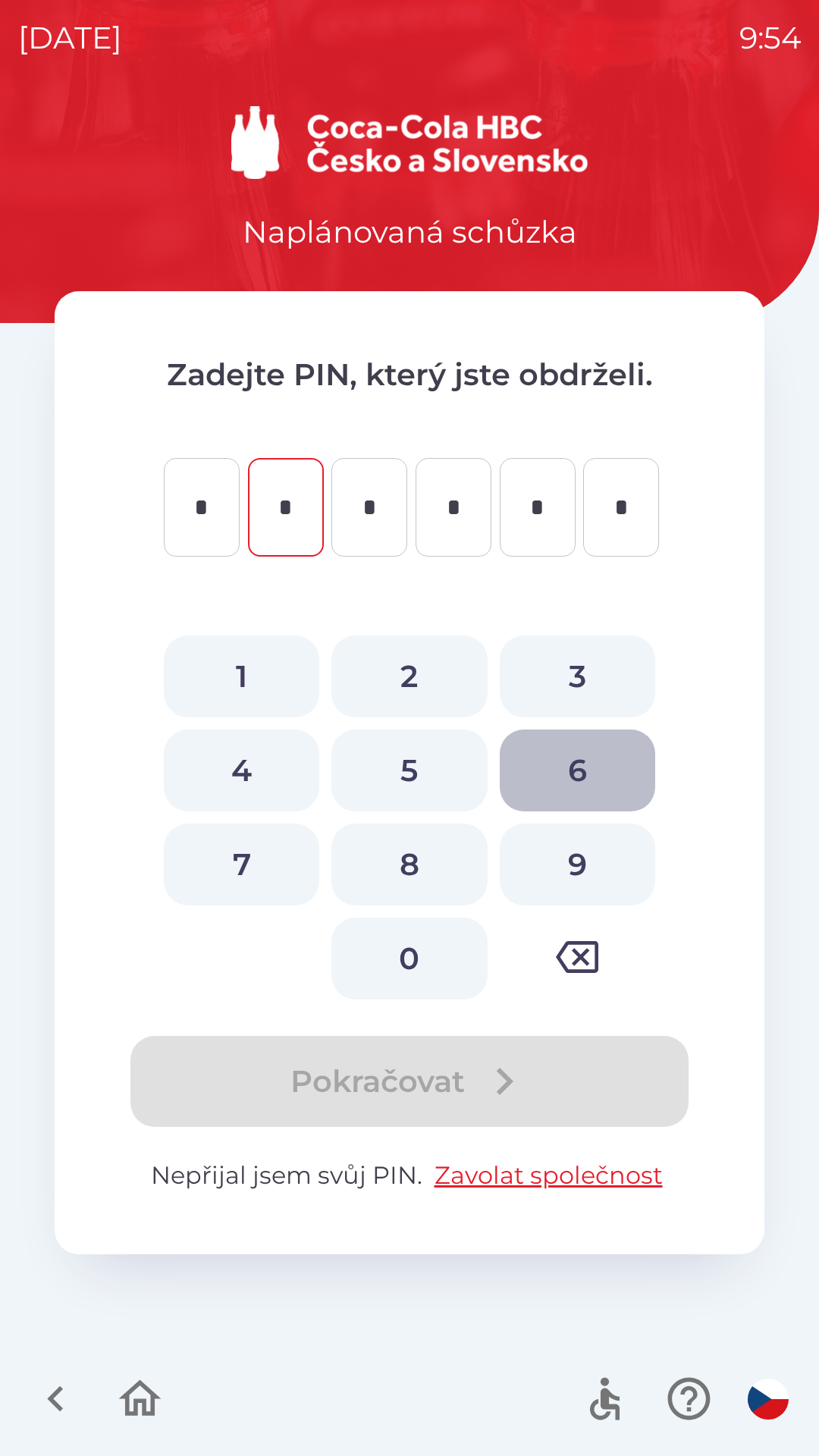
click at [564, 772] on button "6" at bounding box center [578, 771] width 156 height 82
type input "*"
click at [573, 775] on button "6" at bounding box center [578, 771] width 156 height 82
type input "*"
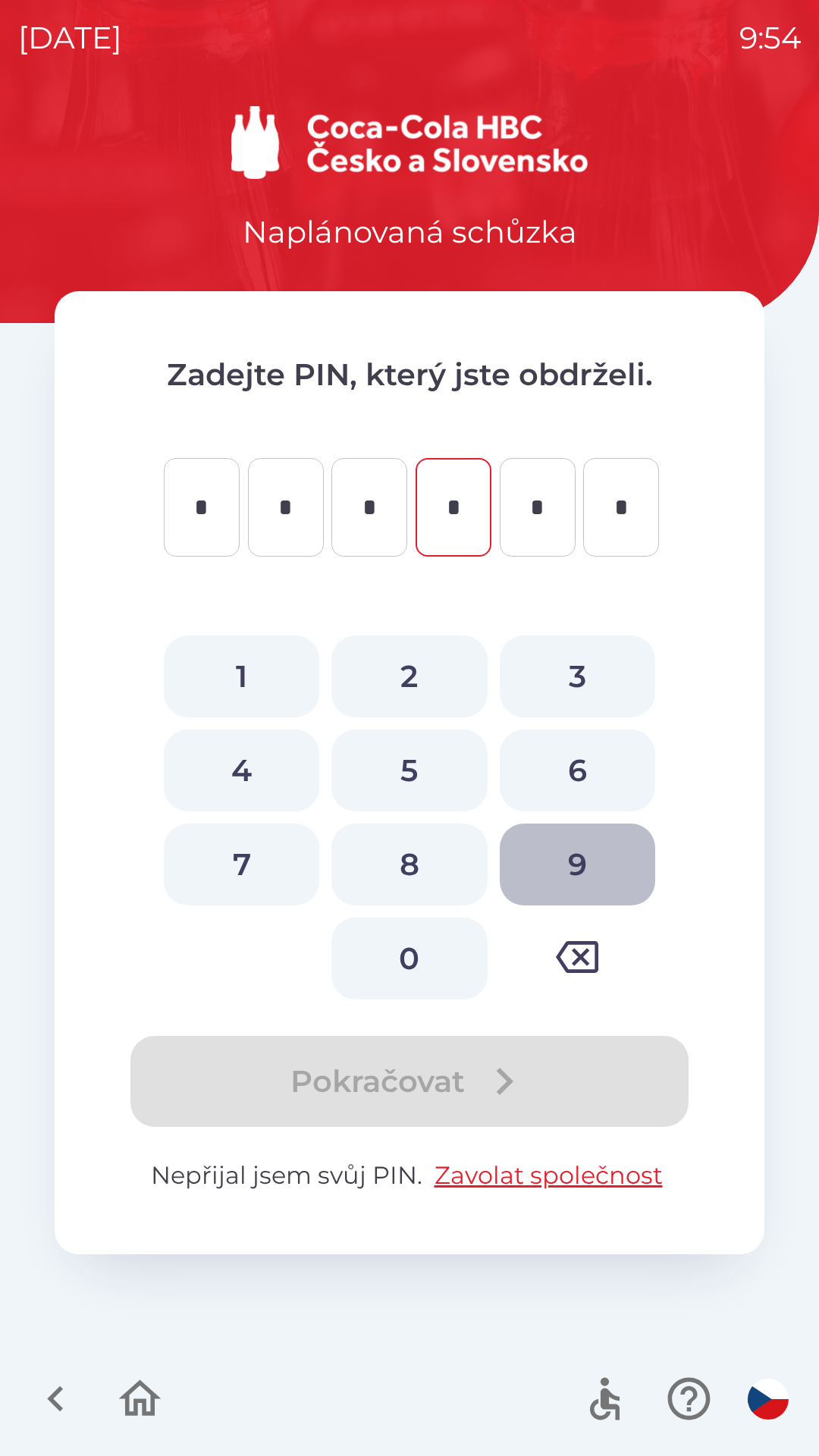
click at [569, 867] on button "9" at bounding box center [578, 864] width 156 height 82
type input "*"
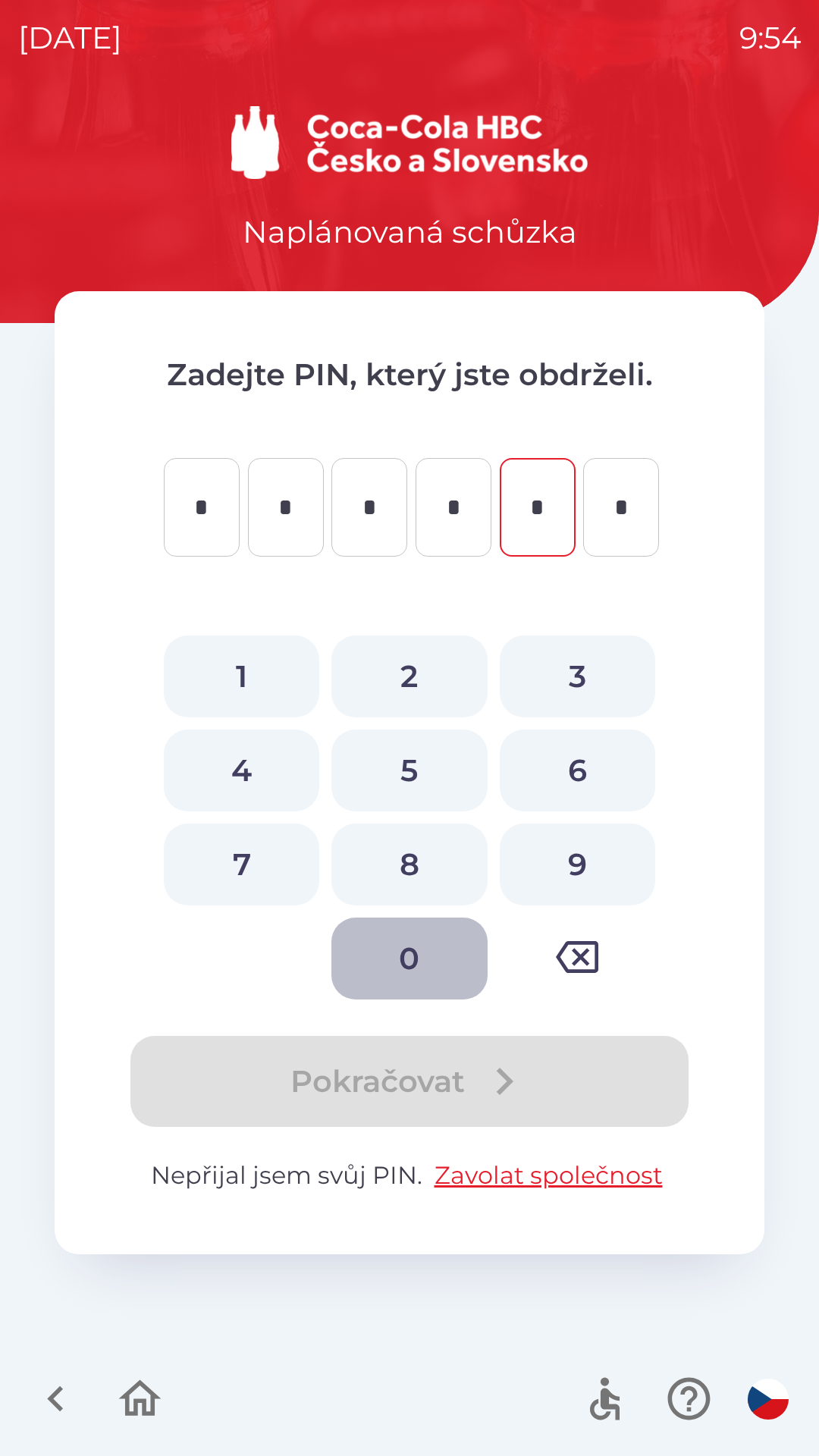
click at [418, 946] on button "0" at bounding box center [410, 959] width 156 height 82
type input "*"
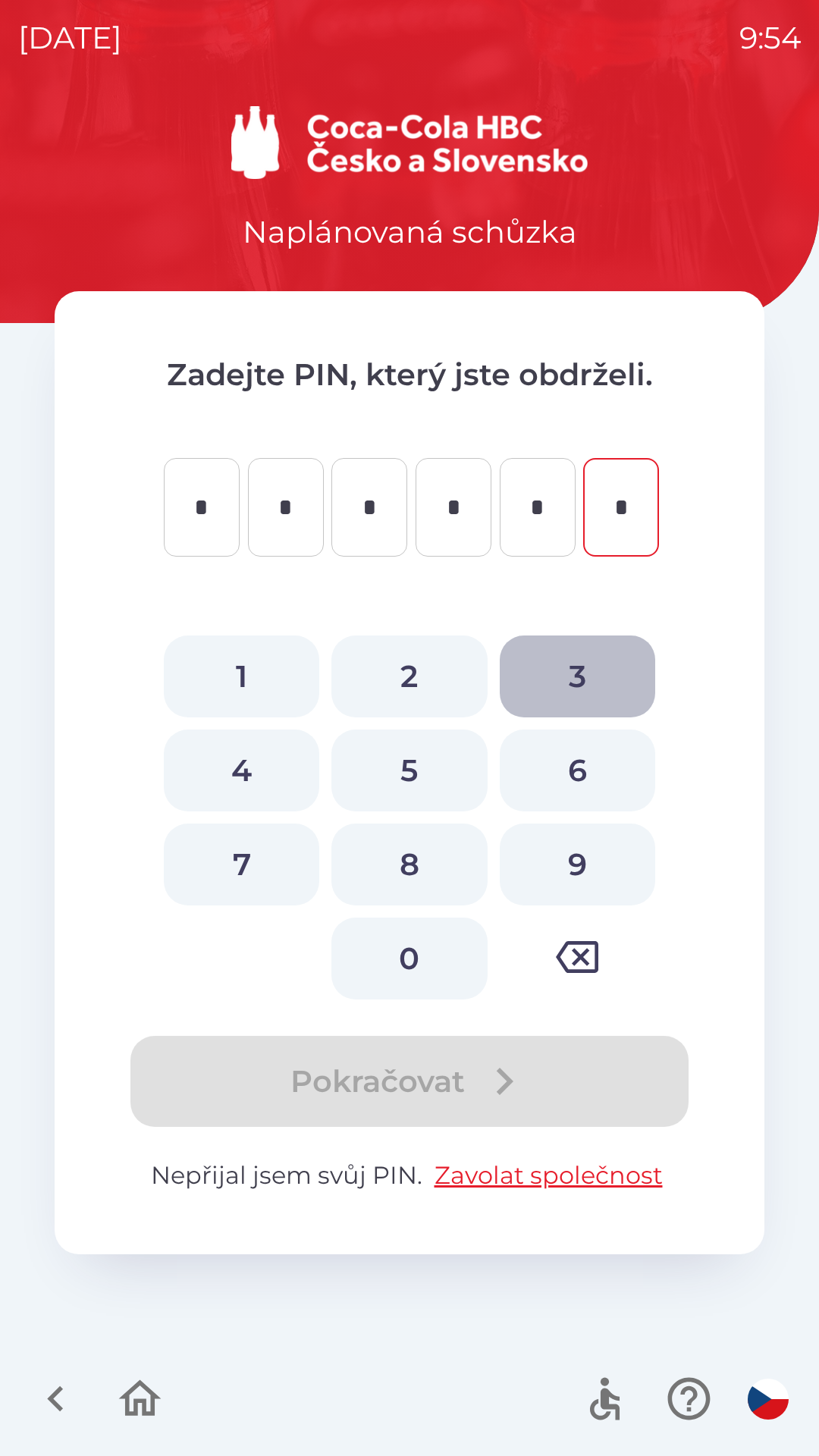
click at [566, 675] on button "3" at bounding box center [578, 676] width 156 height 82
type input "*"
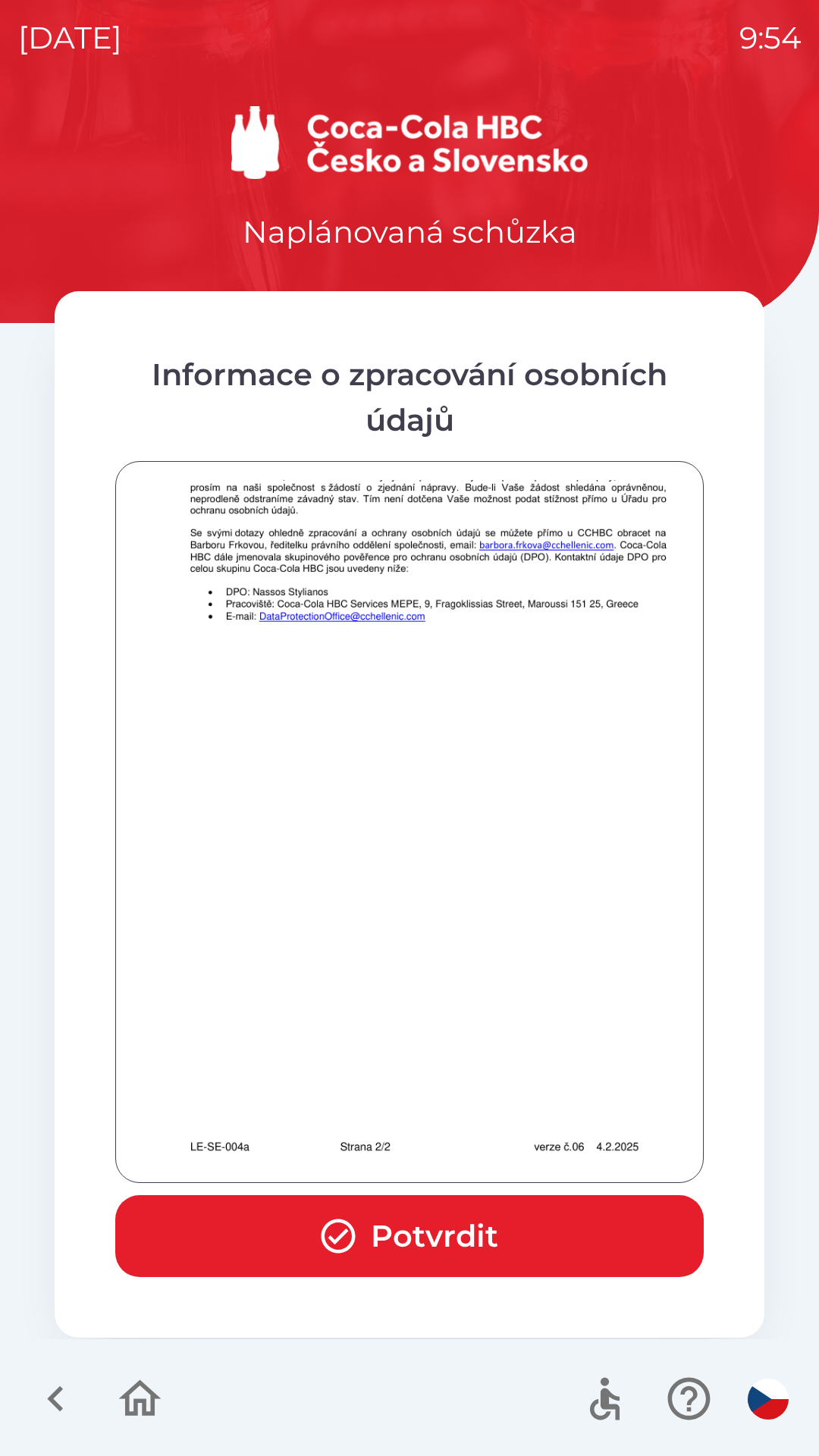
scroll to position [1065, 0]
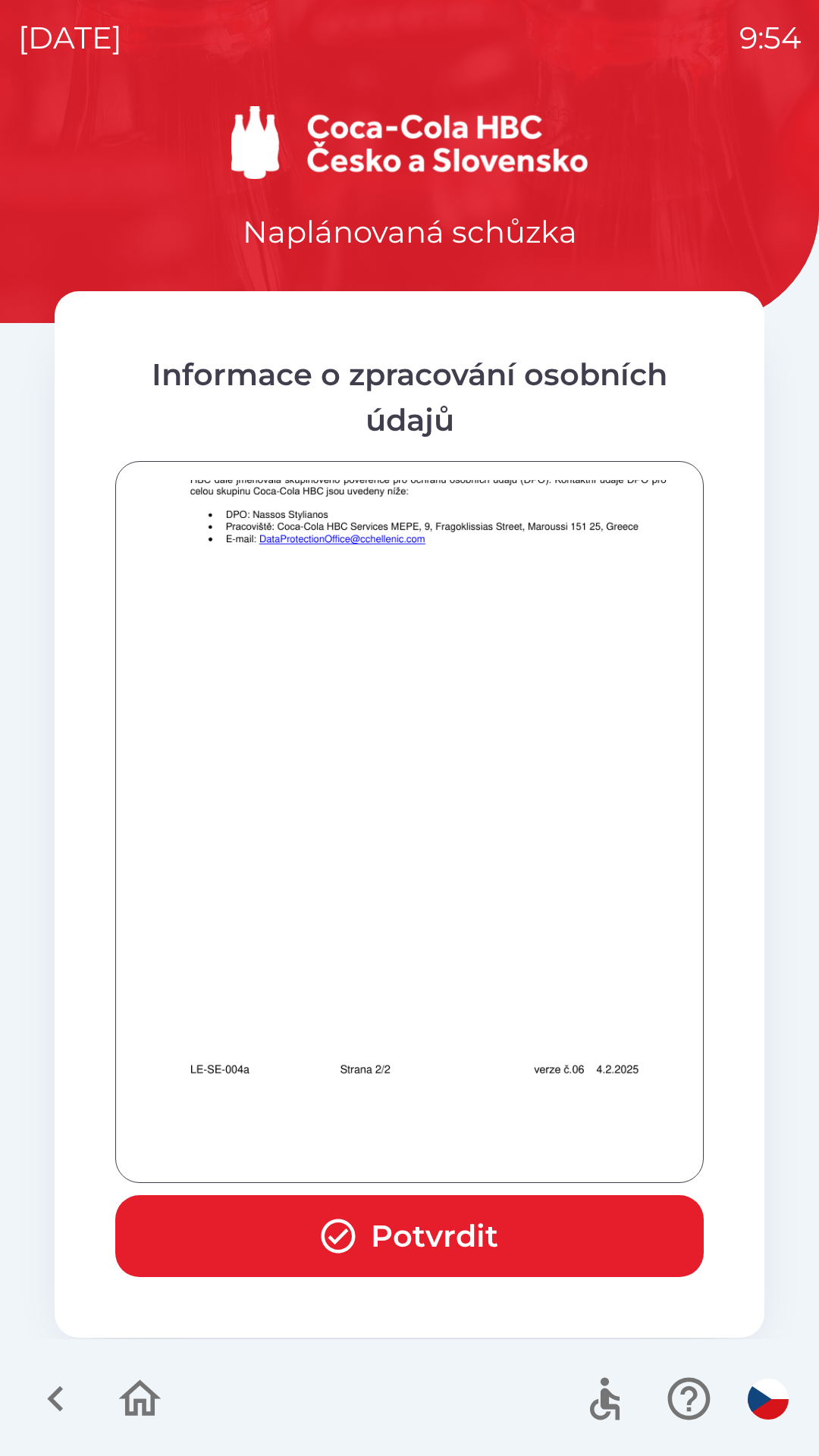
click at [459, 1250] on button "Potvrdit" at bounding box center [409, 1236] width 588 height 82
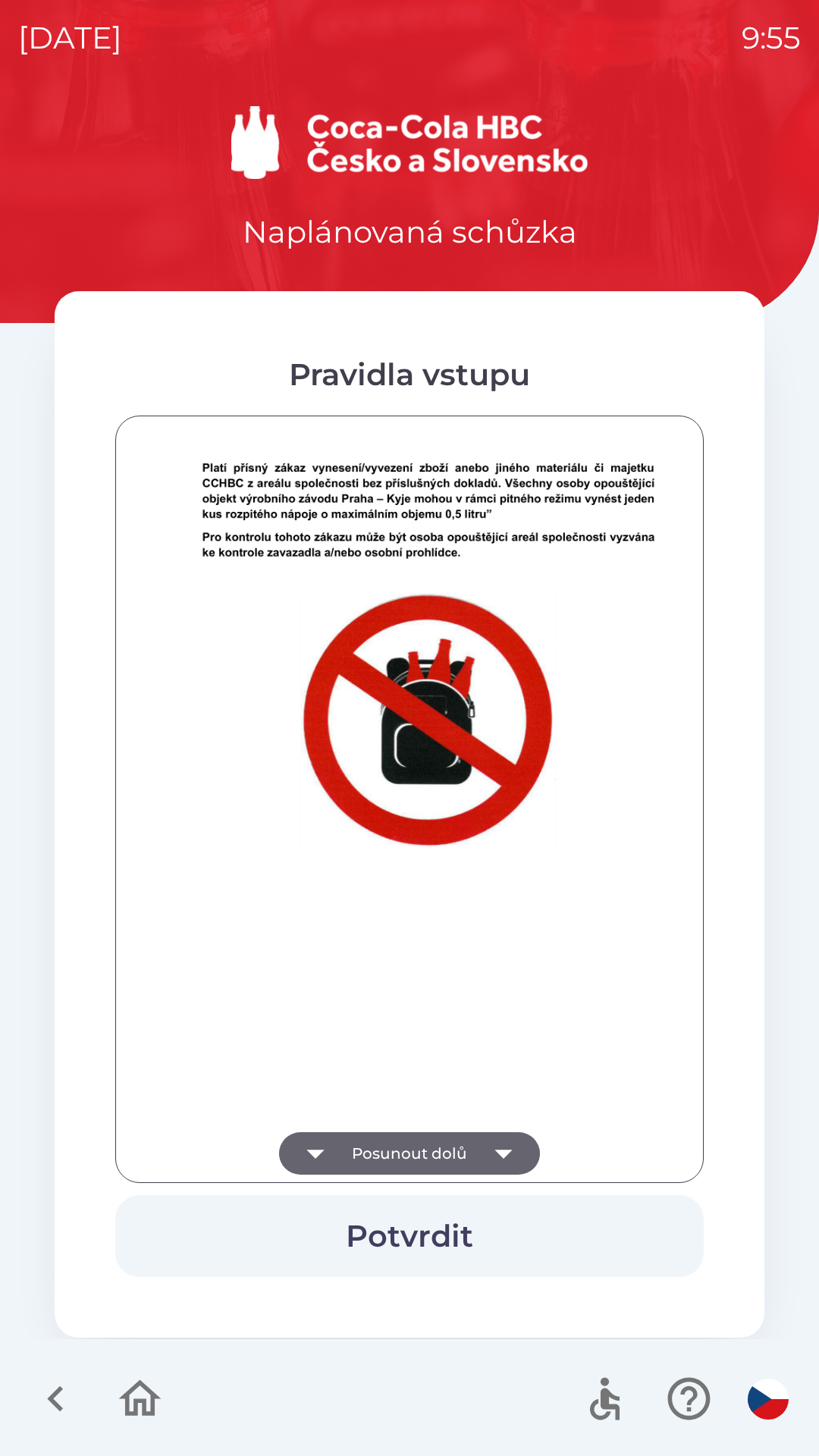
scroll to position [9392, 0]
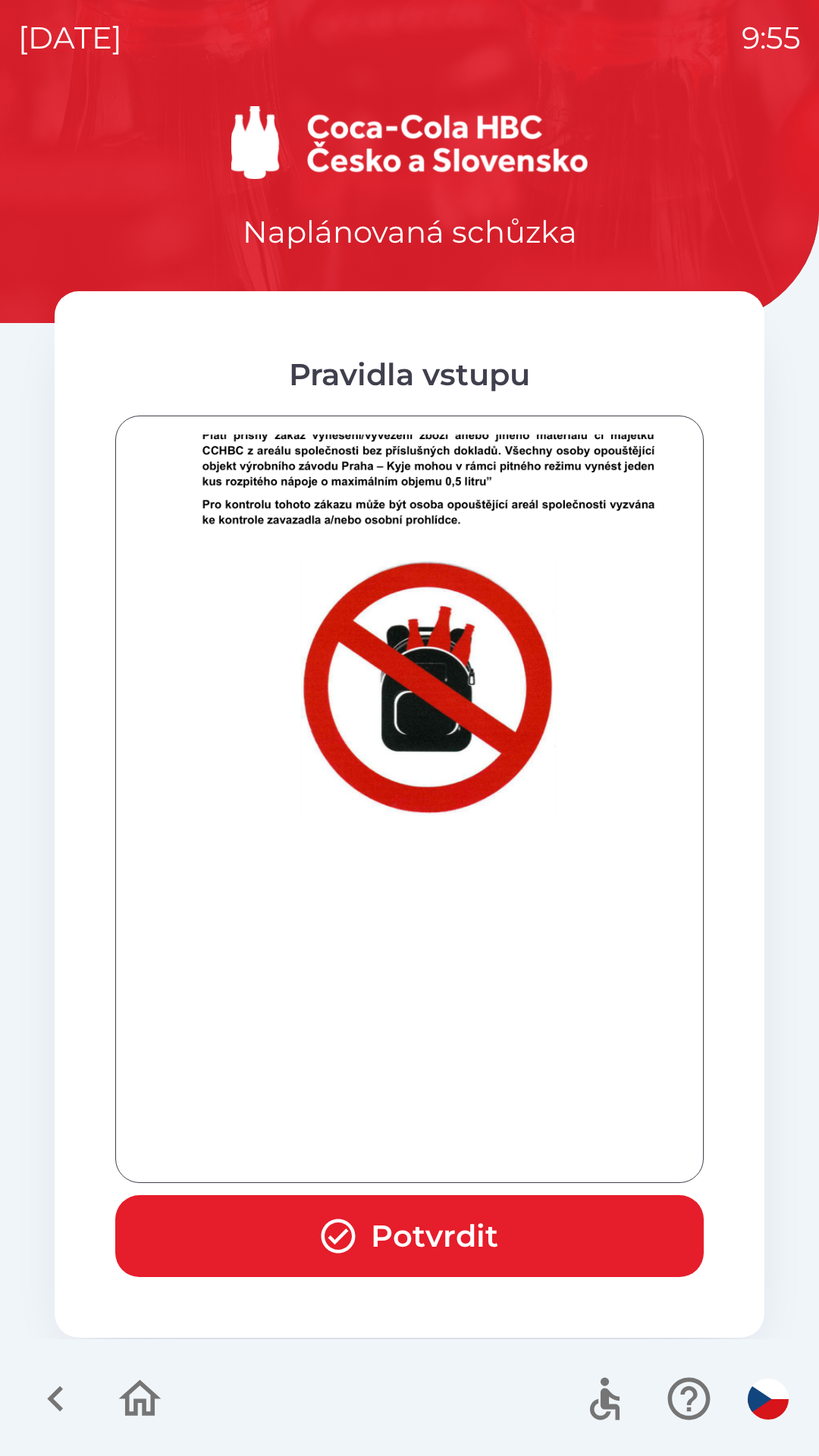
click at [431, 1223] on button "Potvrdit" at bounding box center [409, 1236] width 588 height 82
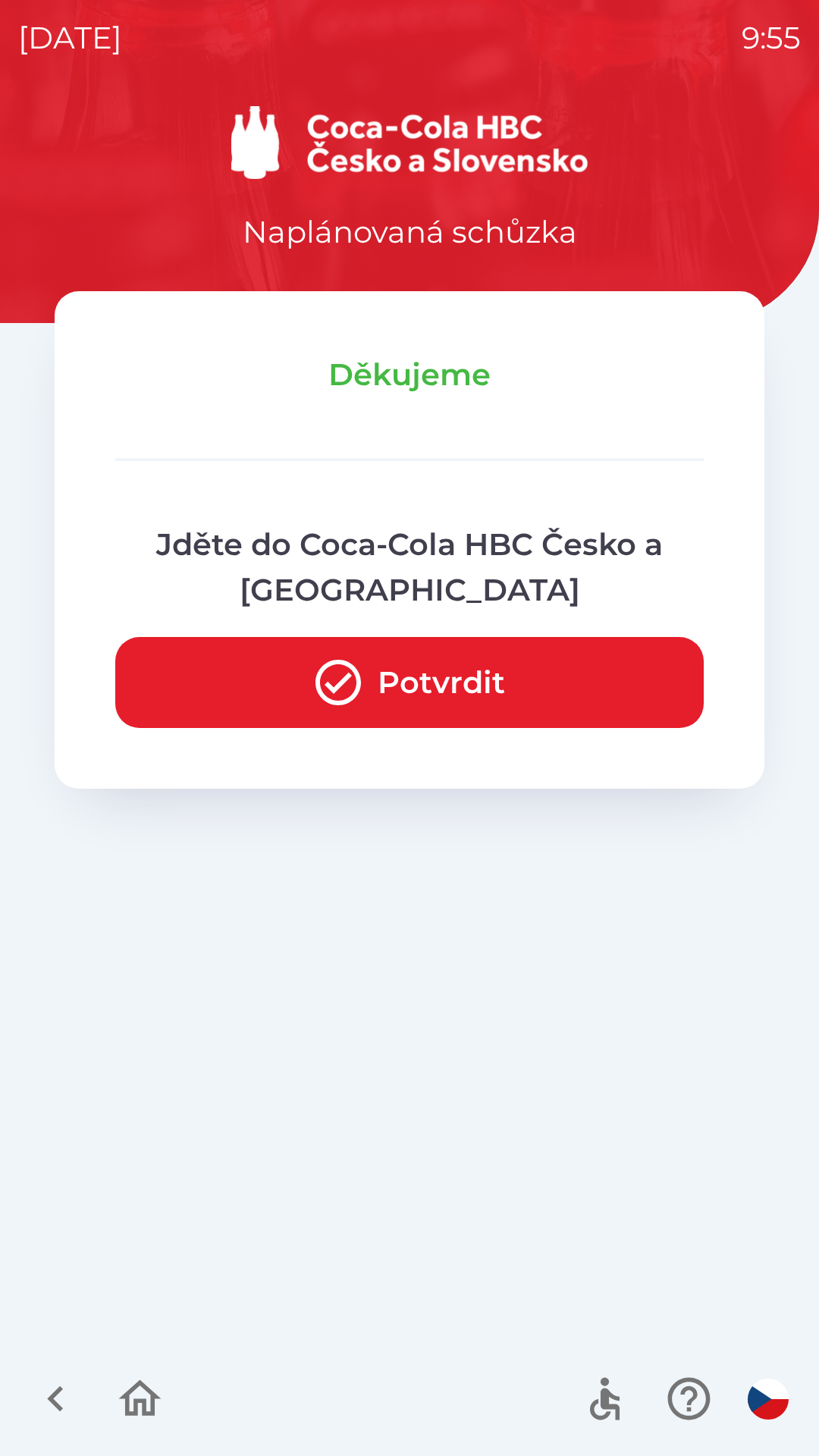
click at [435, 669] on button "Potvrdit" at bounding box center [409, 683] width 588 height 91
